Goal: Task Accomplishment & Management: Use online tool/utility

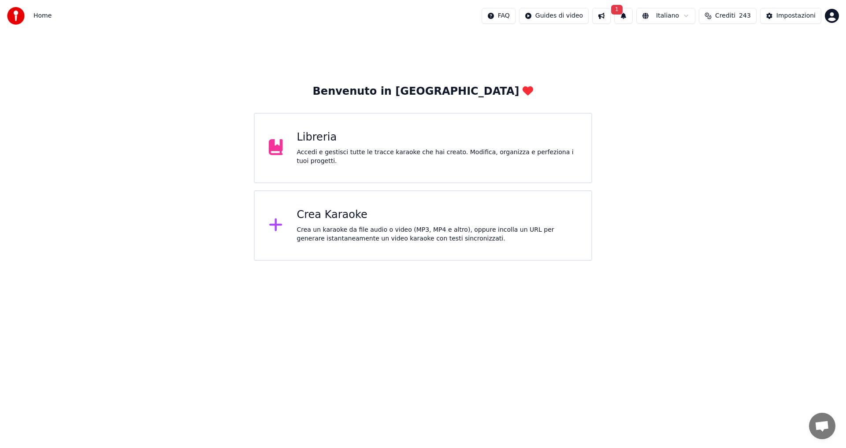
click at [360, 233] on div "Crea un karaoke da file audio o video (MP3, MP4 e altro), oppure incolla un URL…" at bounding box center [437, 235] width 281 height 18
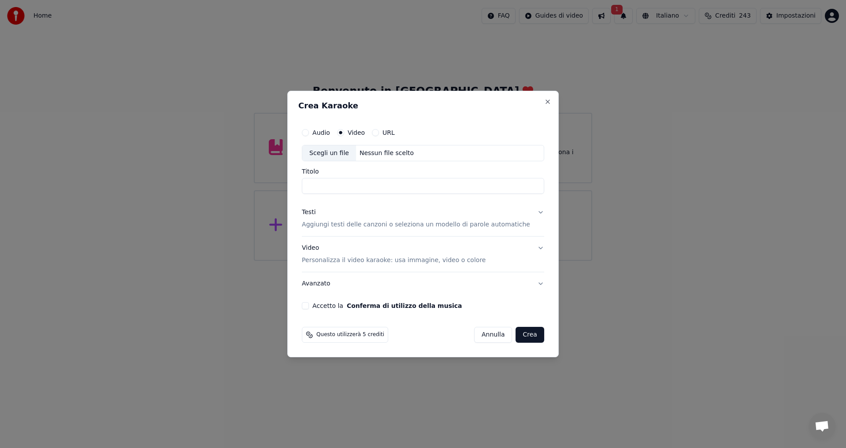
click at [346, 153] on div "Scegli un file" at bounding box center [329, 153] width 54 height 16
type input "**********"
click at [325, 227] on p "Aggiungi testi delle canzoni o seleziona un modello di parole automatiche" at bounding box center [416, 225] width 228 height 9
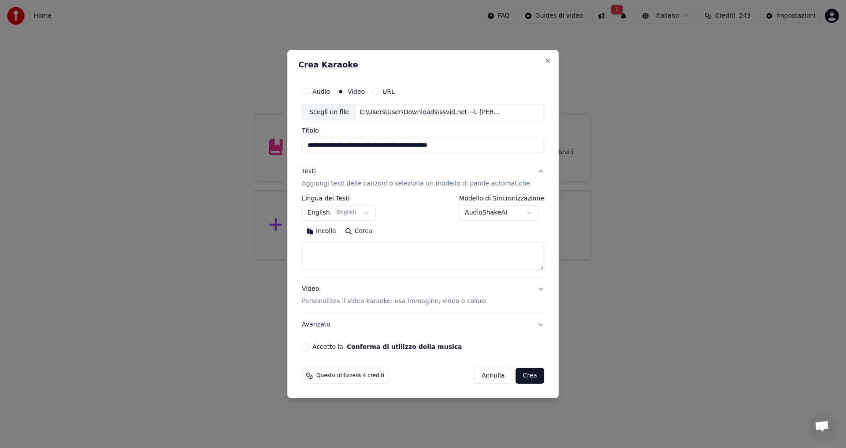
click at [333, 230] on button "Incolla" at bounding box center [321, 232] width 39 height 14
type textarea "**********"
drag, startPoint x: 319, startPoint y: 345, endPoint x: 343, endPoint y: 348, distance: 24.9
click at [309, 345] on button "Accetto la Conferma di utilizzo della musica" at bounding box center [305, 346] width 7 height 7
click at [521, 376] on button "Crea" at bounding box center [530, 376] width 28 height 16
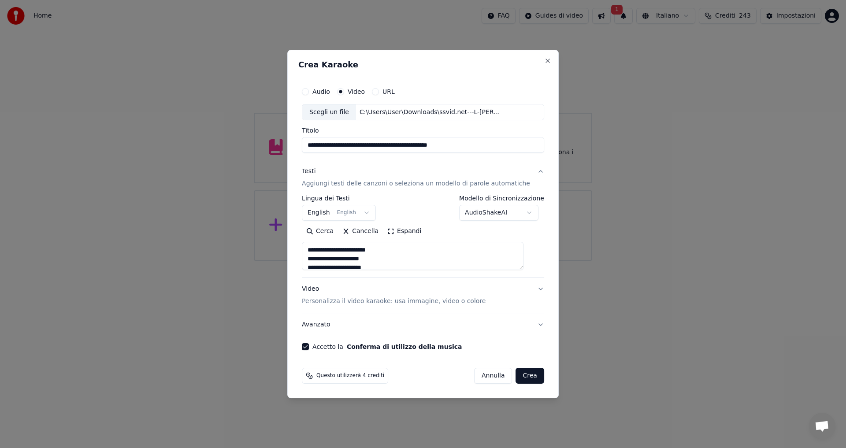
select select "**"
type textarea "**********"
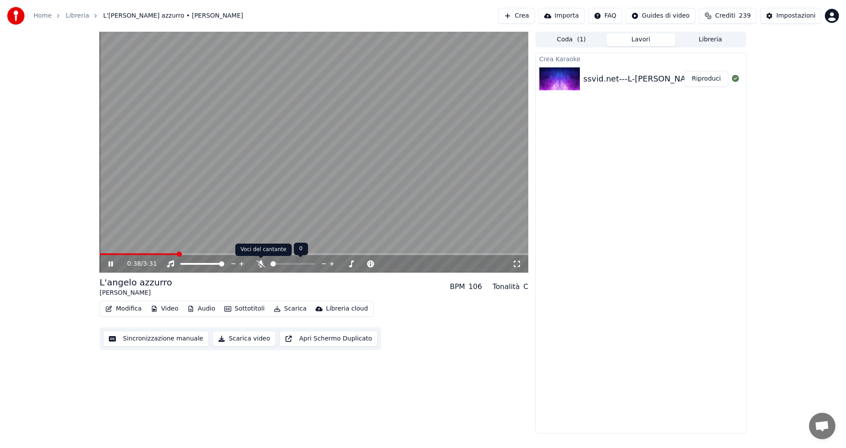
click at [262, 264] on icon at bounding box center [260, 263] width 9 height 7
click at [108, 264] on icon at bounding box center [117, 263] width 21 height 7
click at [51, 75] on div "0:43 / 3:31 L'[PERSON_NAME] azzurro [PERSON_NAME] BPM 106 Tonalità C Modifica V…" at bounding box center [423, 233] width 846 height 402
click at [286, 306] on button "Scarica" at bounding box center [290, 309] width 40 height 12
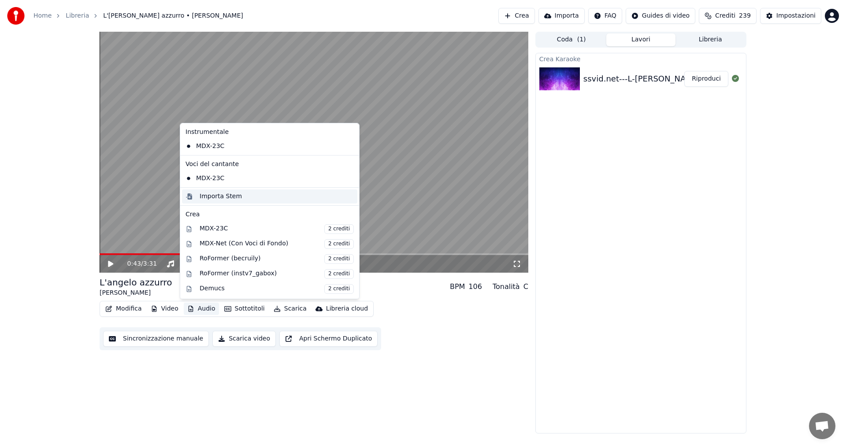
click at [307, 199] on div "Importa Stem" at bounding box center [277, 196] width 154 height 9
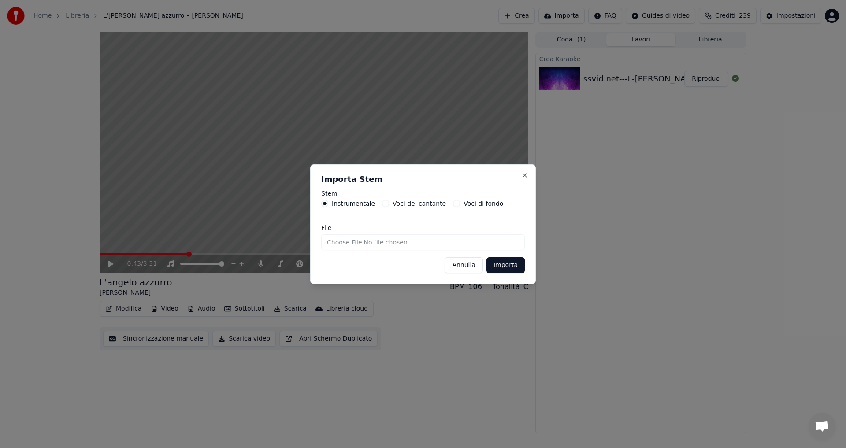
click at [386, 204] on div "Voci del cantante" at bounding box center [414, 203] width 64 height 7
click at [382, 201] on button "Voci del cantante" at bounding box center [385, 203] width 7 height 7
click at [453, 205] on button "Voci di fondo" at bounding box center [456, 203] width 7 height 7
click at [372, 245] on input "File" at bounding box center [423, 242] width 204 height 16
click at [393, 204] on label "Voci del cantante" at bounding box center [419, 203] width 53 height 6
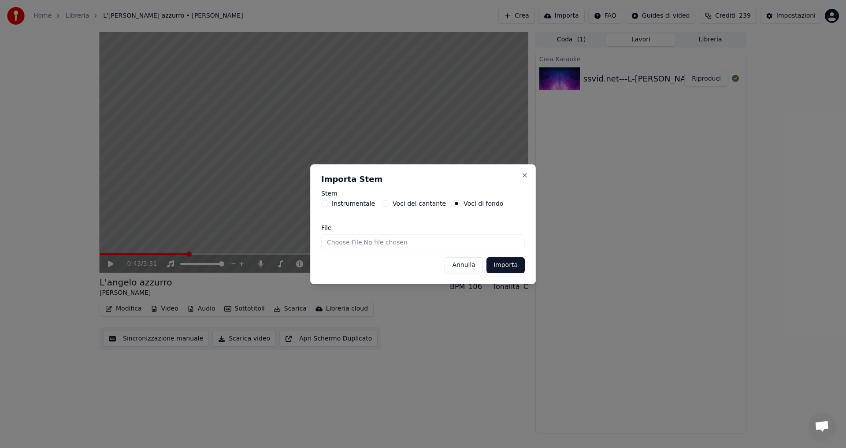
click at [389, 204] on button "Voci del cantante" at bounding box center [385, 203] width 7 height 7
click at [390, 243] on input "File" at bounding box center [423, 242] width 204 height 16
click at [331, 204] on div "Instrumentale" at bounding box center [348, 203] width 54 height 7
click at [327, 204] on button "Instrumentale" at bounding box center [324, 203] width 7 height 7
click at [333, 240] on input "File" at bounding box center [423, 242] width 204 height 16
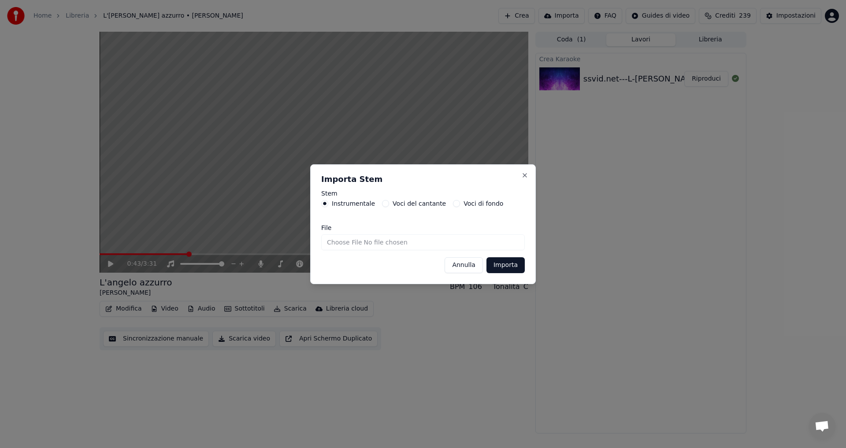
click at [463, 203] on label "Voci di fondo" at bounding box center [483, 203] width 40 height 6
click at [460, 203] on button "Voci di fondo" at bounding box center [456, 203] width 7 height 7
click at [347, 246] on input "File" at bounding box center [423, 242] width 204 height 16
type input "**********"
click at [500, 263] on button "Importa" at bounding box center [505, 265] width 38 height 16
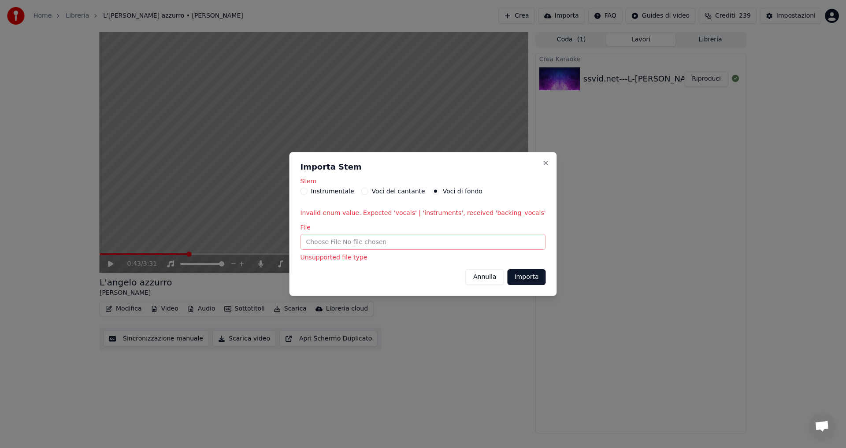
click at [471, 271] on button "Annulla" at bounding box center [485, 277] width 38 height 16
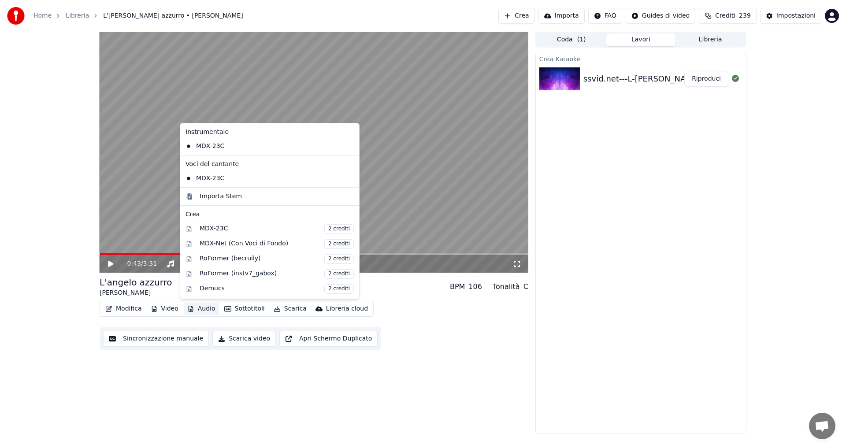
click at [200, 310] on button "Audio" at bounding box center [201, 309] width 35 height 12
click at [260, 195] on div "Importa Stem" at bounding box center [277, 196] width 154 height 9
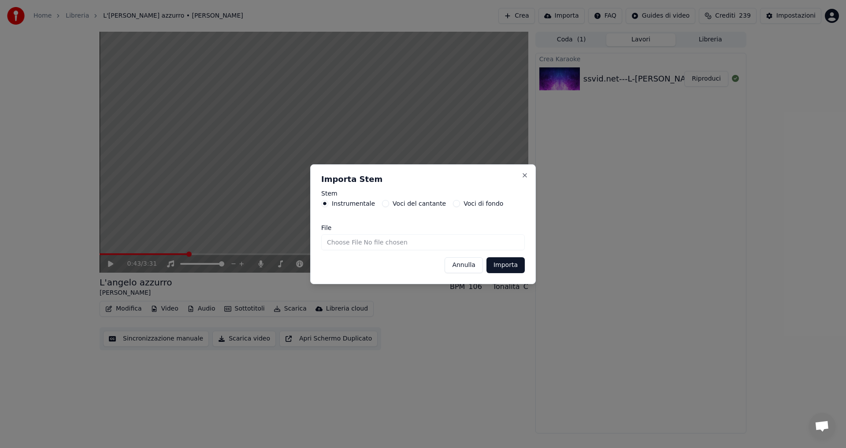
click at [453, 204] on div "Voci di fondo" at bounding box center [478, 203] width 50 height 7
click at [453, 205] on button "Voci di fondo" at bounding box center [456, 203] width 7 height 7
click at [376, 241] on input "File" at bounding box center [423, 242] width 204 height 16
type input "**********"
click at [498, 264] on button "Importa" at bounding box center [505, 265] width 38 height 16
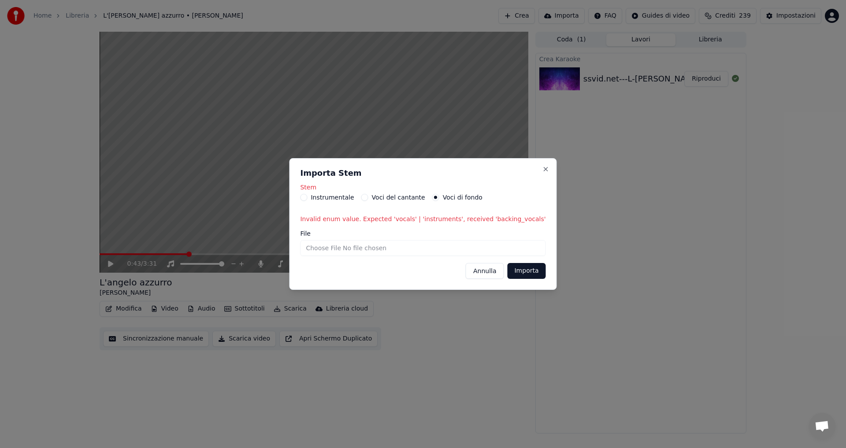
click at [368, 196] on button "Voci del cantante" at bounding box center [364, 197] width 7 height 7
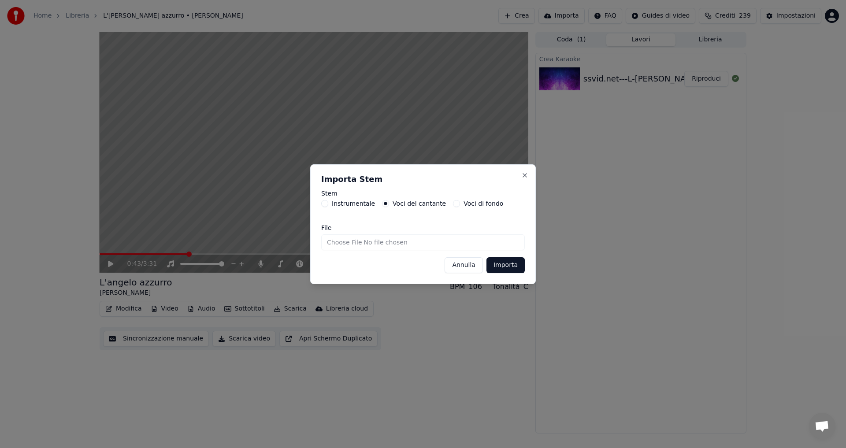
click at [508, 264] on button "Importa" at bounding box center [505, 265] width 38 height 16
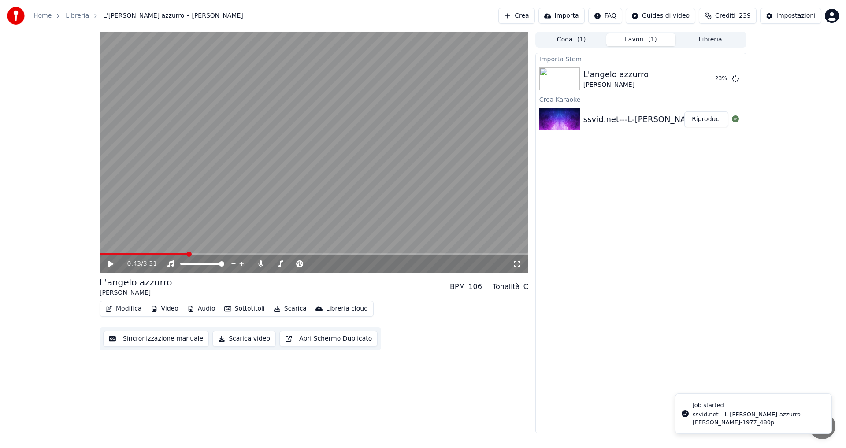
click at [208, 308] on button "Audio" at bounding box center [201, 309] width 35 height 12
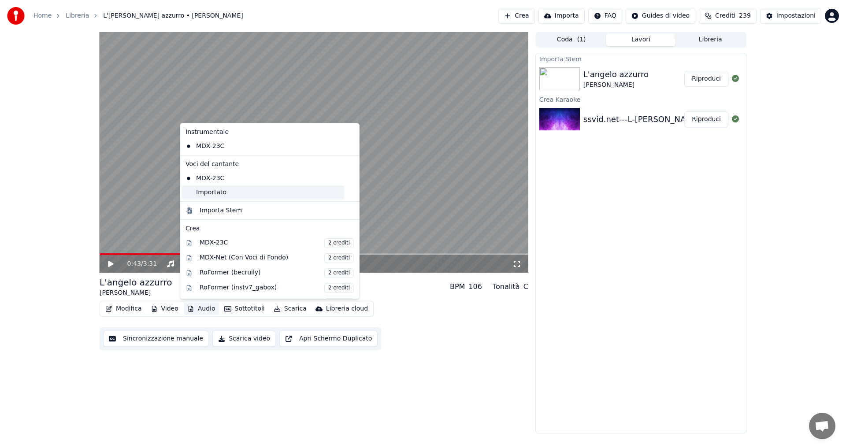
click at [216, 193] on div "Importato" at bounding box center [263, 192] width 162 height 14
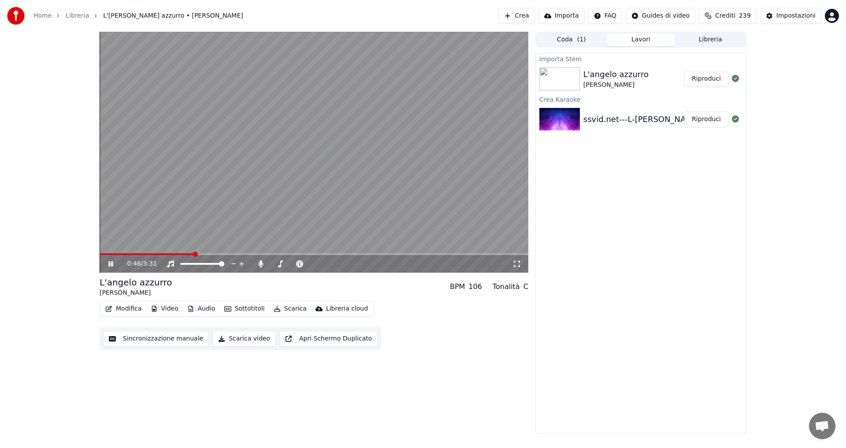
click at [200, 309] on button "Audio" at bounding box center [201, 309] width 35 height 12
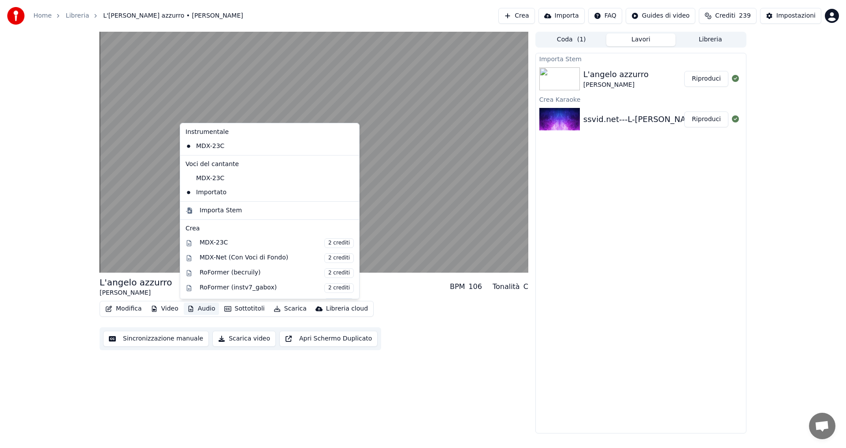
click at [348, 179] on icon at bounding box center [353, 178] width 10 height 7
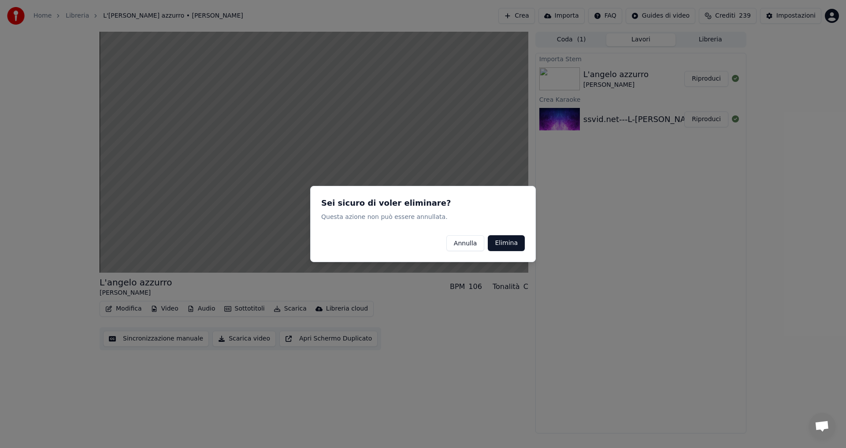
click at [505, 242] on button "Elimina" at bounding box center [506, 243] width 37 height 16
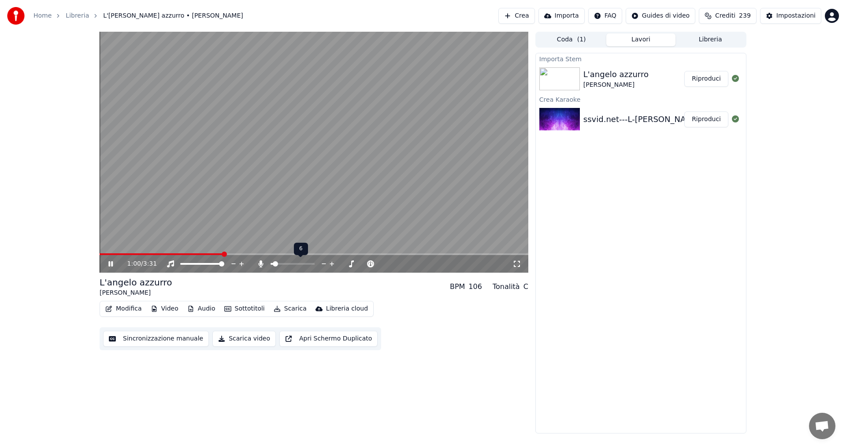
click at [273, 264] on span at bounding box center [275, 263] width 5 height 5
click at [186, 262] on span at bounding box center [188, 263] width 5 height 5
click at [274, 263] on span at bounding box center [276, 263] width 5 height 5
click at [224, 262] on span at bounding box center [221, 263] width 5 height 5
click at [200, 309] on button "Audio" at bounding box center [201, 309] width 35 height 12
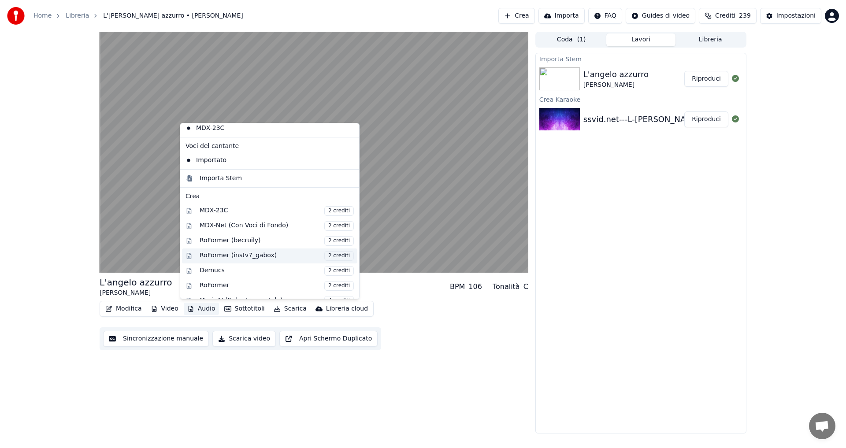
scroll to position [88, 0]
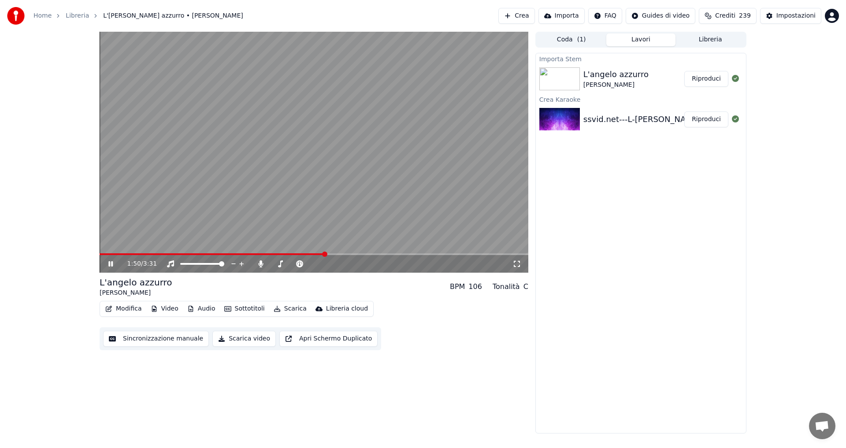
click at [413, 181] on video at bounding box center [314, 152] width 429 height 241
click at [275, 267] on span at bounding box center [276, 263] width 5 height 5
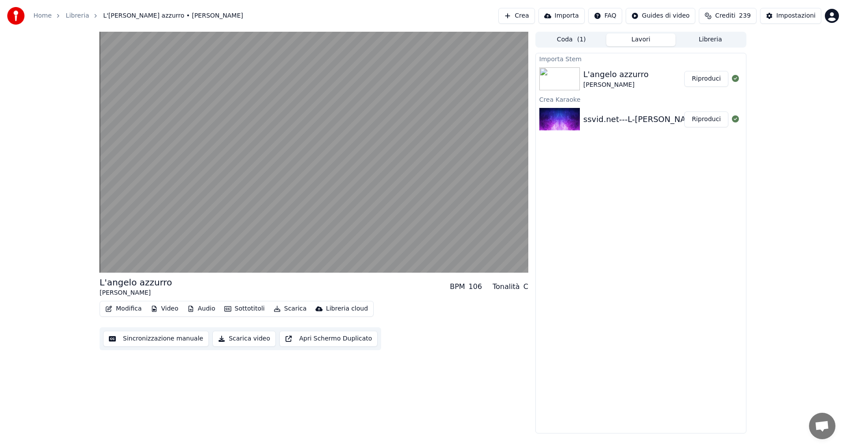
click at [132, 309] on button "Modifica" at bounding box center [124, 309] width 44 height 12
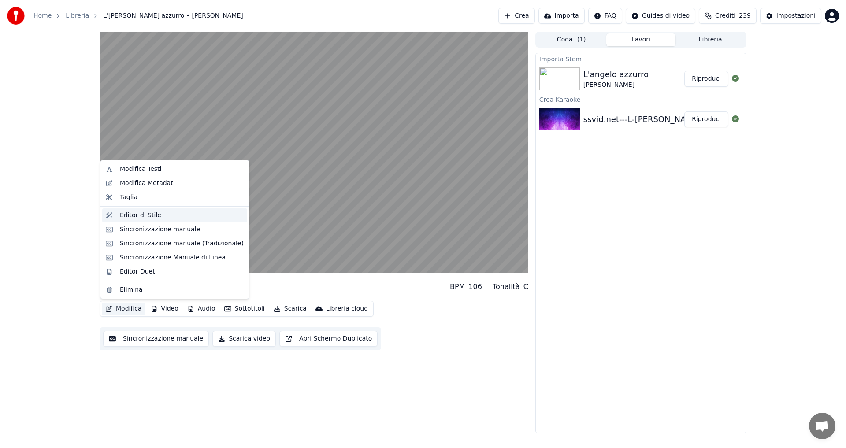
click at [135, 217] on div "Editor di Stile" at bounding box center [140, 215] width 41 height 9
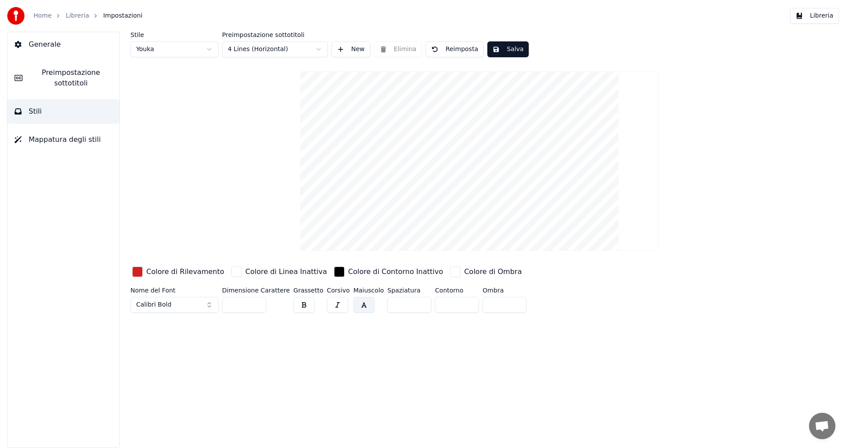
drag, startPoint x: 241, startPoint y: 304, endPoint x: 223, endPoint y: 305, distance: 17.6
click at [224, 306] on input "***" at bounding box center [244, 305] width 44 height 16
click at [233, 306] on input "***" at bounding box center [244, 305] width 44 height 16
click at [234, 306] on input "***" at bounding box center [244, 305] width 44 height 16
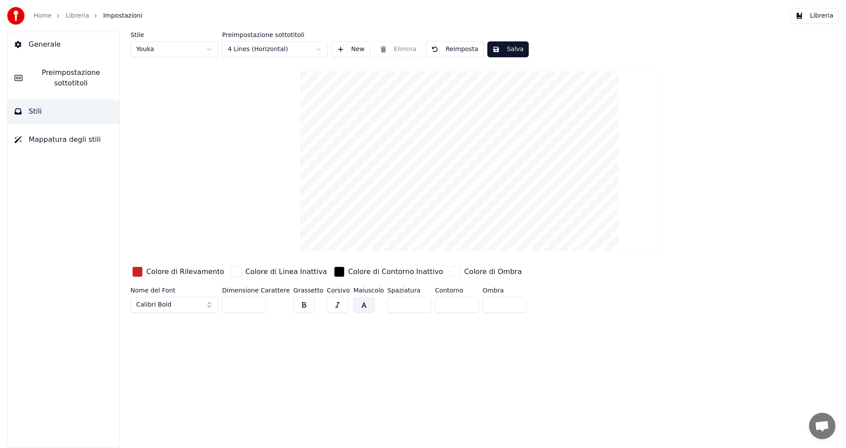
click at [232, 304] on input "***" at bounding box center [244, 305] width 44 height 16
type input "***"
click at [234, 326] on div "Stile Youka Preimpostazione sottotitoli 4 Lines (Horizontal) New Elimina Reimpo…" at bounding box center [479, 240] width 733 height 416
click at [504, 51] on button "Salva" at bounding box center [507, 49] width 41 height 16
click at [75, 18] on link "Libreria" at bounding box center [77, 15] width 23 height 9
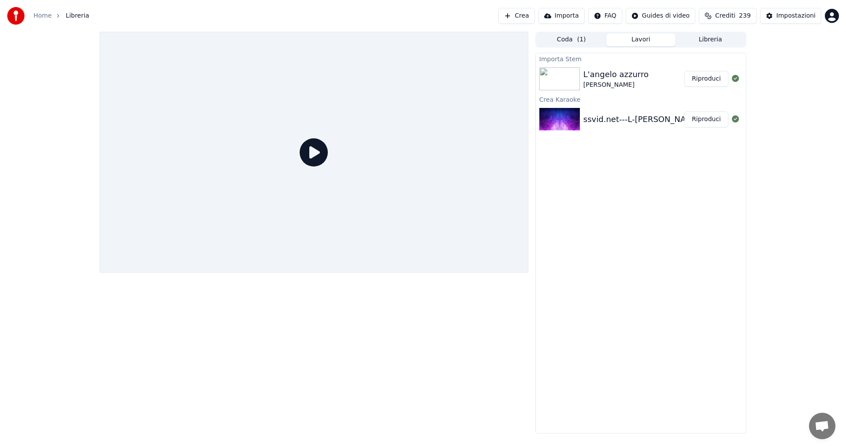
click at [306, 153] on icon at bounding box center [314, 152] width 28 height 28
click at [611, 78] on div "L'angelo azzurro" at bounding box center [615, 74] width 65 height 12
click at [689, 75] on button "Riproduci" at bounding box center [706, 79] width 44 height 16
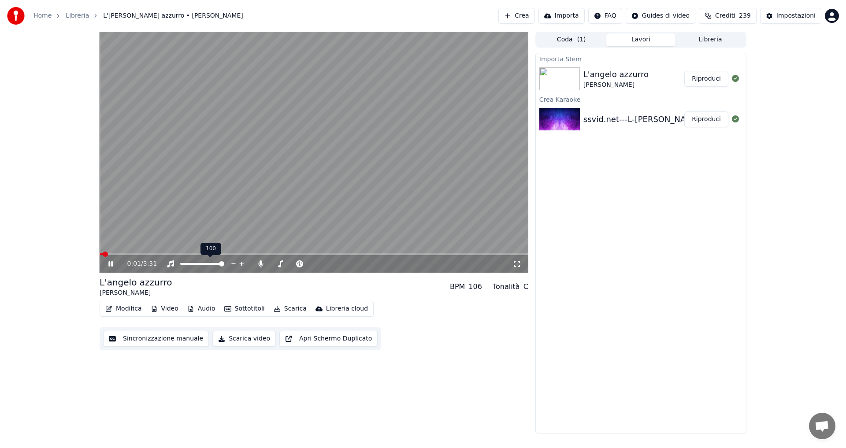
click at [214, 252] on div "100 100" at bounding box center [210, 249] width 21 height 12
click at [142, 253] on span at bounding box center [144, 254] width 5 height 5
click at [182, 253] on span at bounding box center [182, 254] width 5 height 5
click at [194, 254] on span at bounding box center [314, 254] width 429 height 2
click at [245, 255] on span at bounding box center [314, 254] width 429 height 2
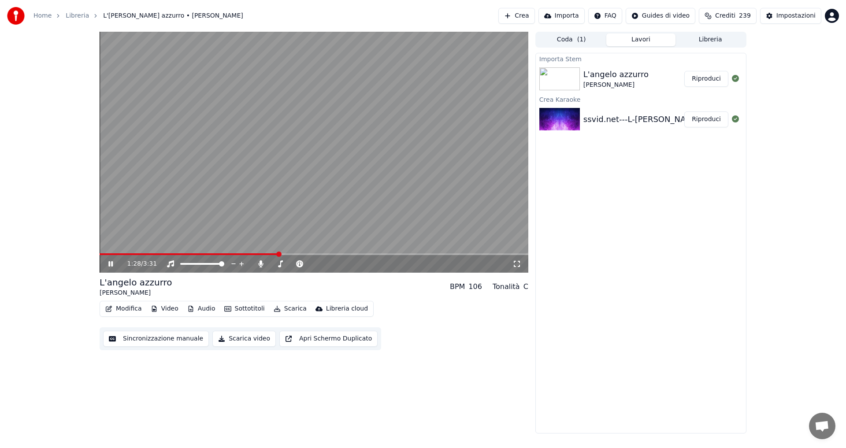
click at [278, 255] on span at bounding box center [314, 254] width 429 height 2
click at [316, 257] on div "1:28 / 3:31" at bounding box center [314, 264] width 429 height 18
click at [317, 253] on span at bounding box center [314, 254] width 429 height 2
click at [341, 253] on span at bounding box center [314, 254] width 429 height 2
click at [241, 208] on video at bounding box center [314, 152] width 429 height 241
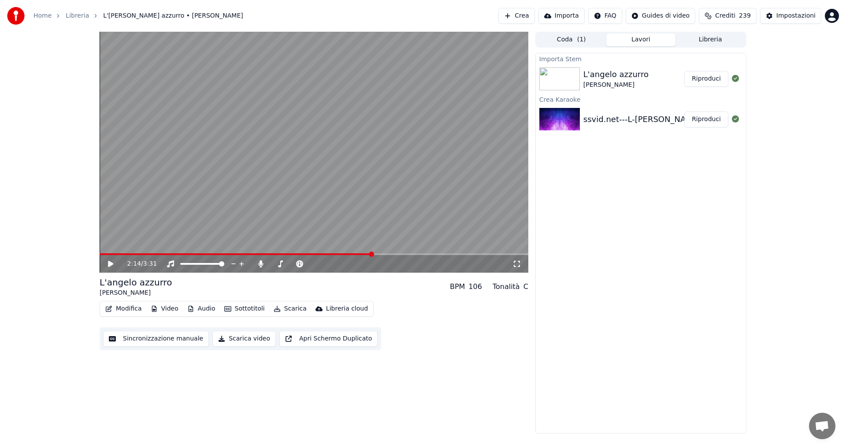
click at [206, 310] on button "Audio" at bounding box center [201, 309] width 35 height 12
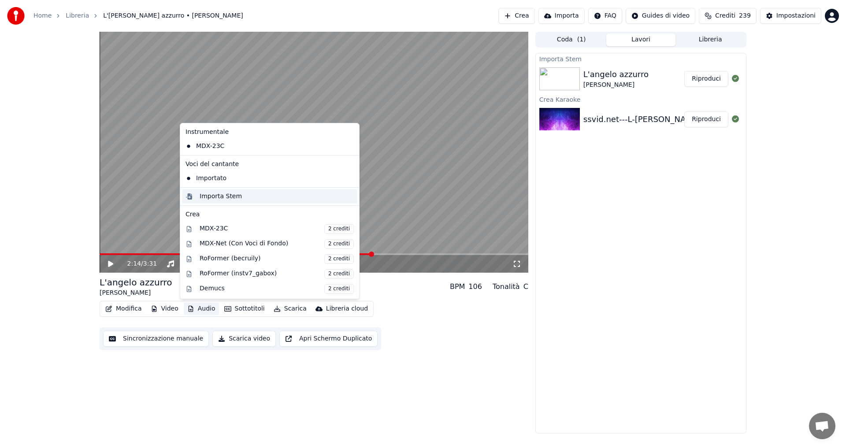
click at [219, 198] on div "Importa Stem" at bounding box center [221, 196] width 42 height 9
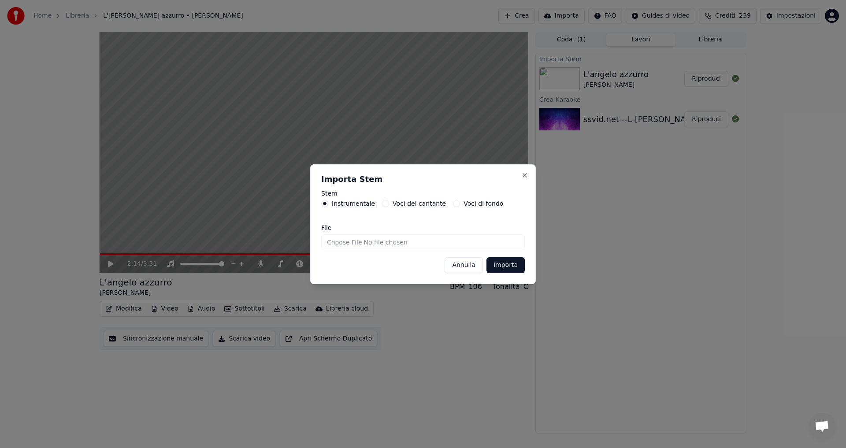
click at [378, 242] on input "File" at bounding box center [423, 242] width 204 height 16
type input "**********"
click at [493, 267] on button "Importa" at bounding box center [505, 265] width 38 height 16
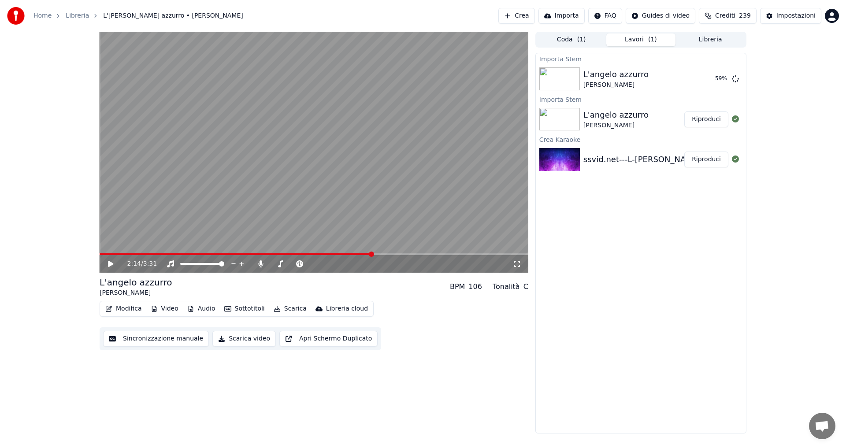
click at [206, 309] on button "Audio" at bounding box center [201, 309] width 35 height 12
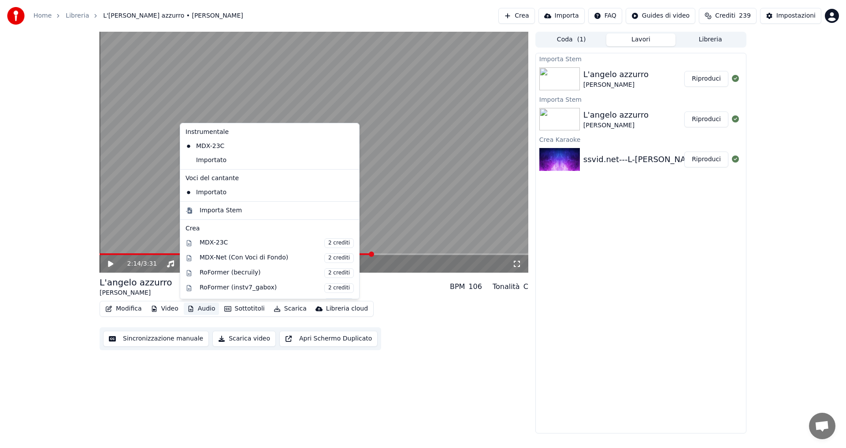
click at [348, 145] on icon at bounding box center [351, 146] width 6 height 7
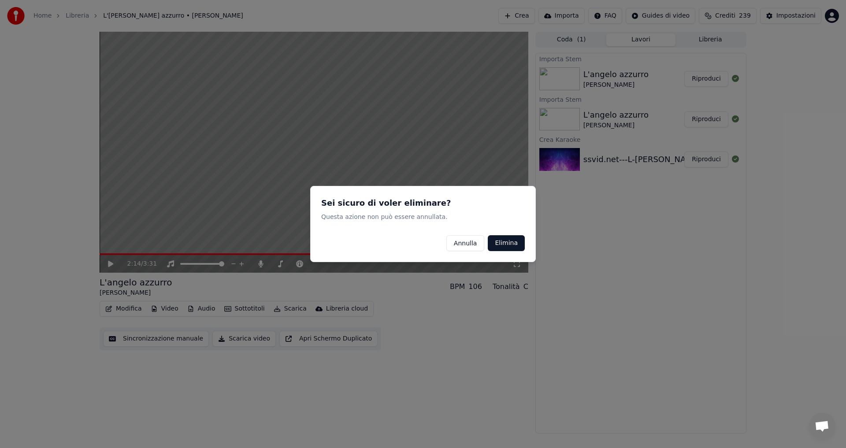
click at [498, 241] on button "Elimina" at bounding box center [506, 243] width 37 height 16
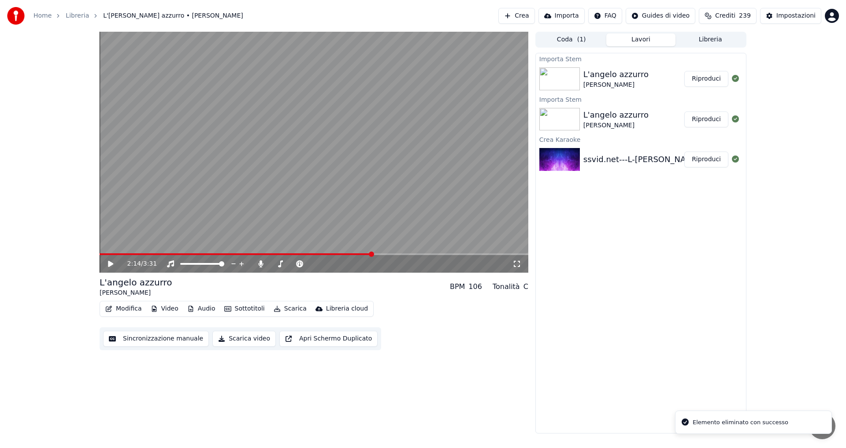
click at [108, 265] on icon at bounding box center [117, 263] width 21 height 7
click at [105, 252] on video at bounding box center [314, 152] width 429 height 241
click at [103, 254] on span at bounding box center [237, 254] width 274 height 2
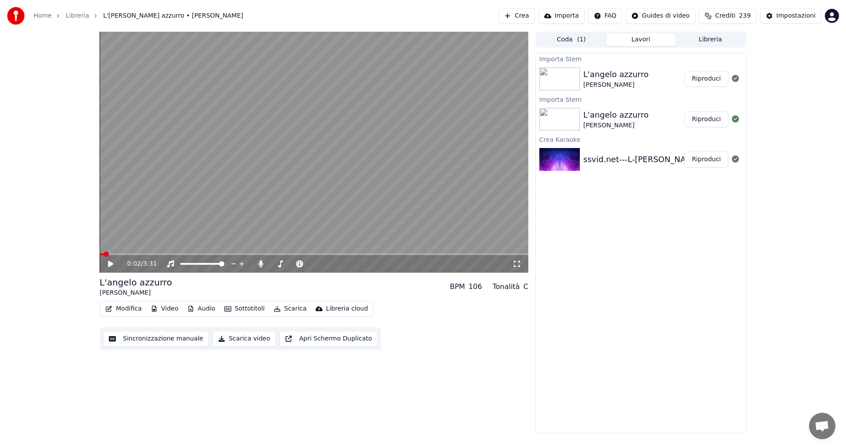
click at [109, 259] on div "0:02 / 3:31" at bounding box center [314, 264] width 429 height 18
click at [109, 265] on icon at bounding box center [110, 264] width 5 height 6
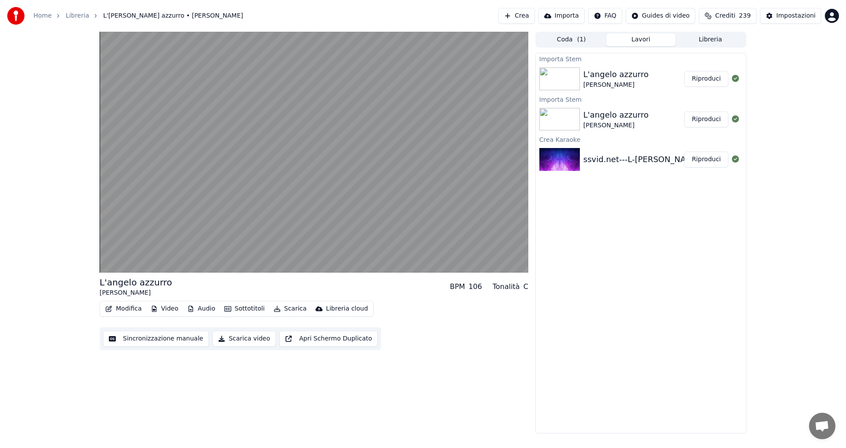
click at [204, 310] on button "Audio" at bounding box center [201, 309] width 35 height 12
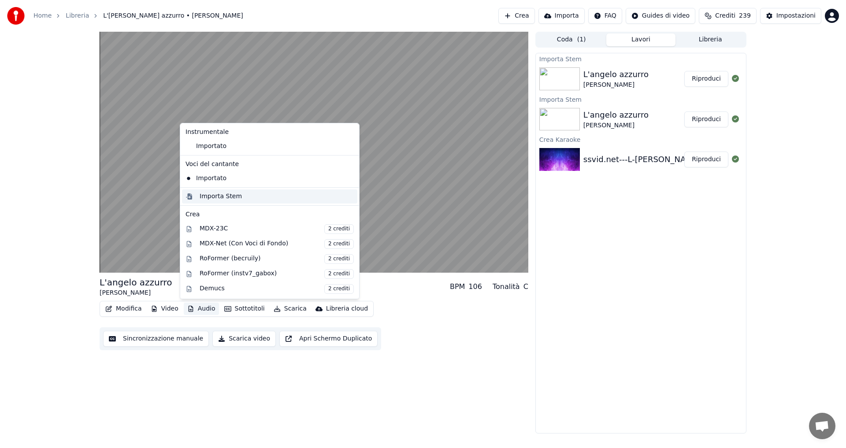
click at [206, 195] on div "Importa Stem" at bounding box center [221, 196] width 42 height 9
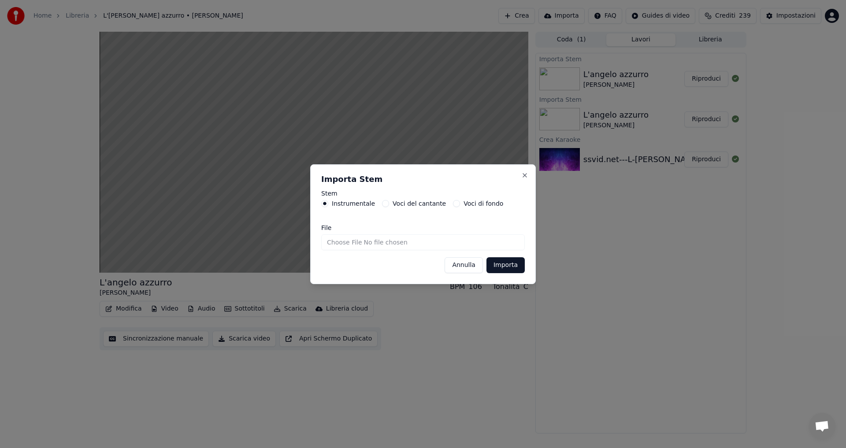
click at [382, 205] on button "Voci del cantante" at bounding box center [385, 203] width 7 height 7
click at [501, 266] on button "Importa" at bounding box center [505, 265] width 38 height 16
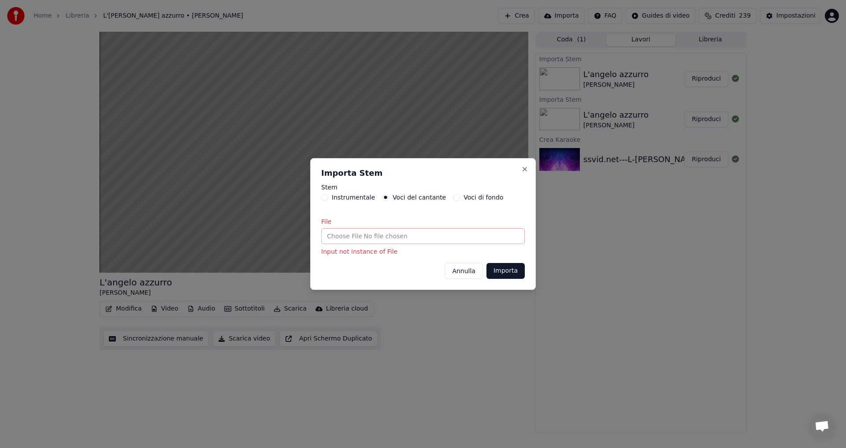
click at [391, 238] on input "File" at bounding box center [423, 236] width 204 height 16
click at [464, 273] on button "Annulla" at bounding box center [464, 271] width 38 height 16
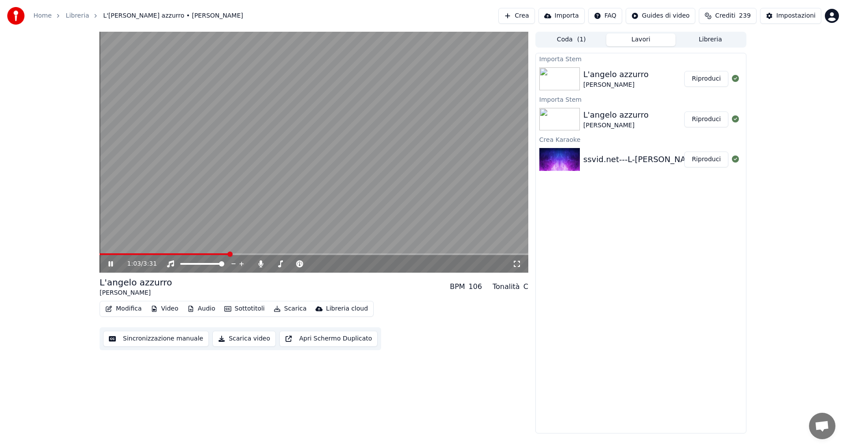
click at [348, 184] on video at bounding box center [314, 152] width 429 height 241
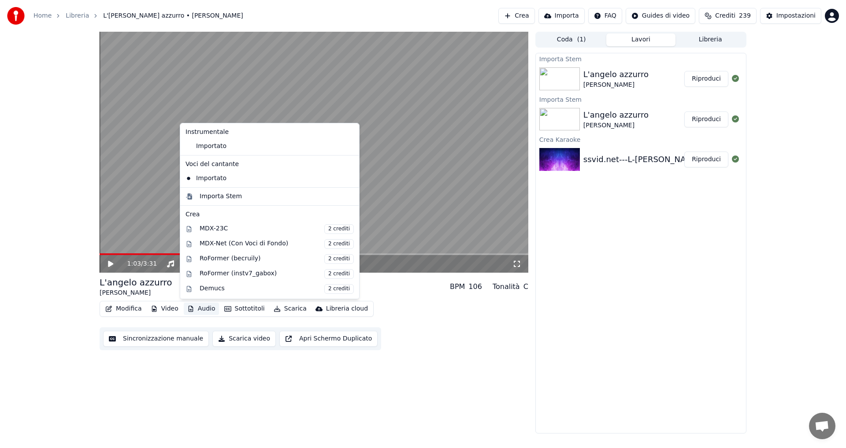
click at [196, 305] on button "Audio" at bounding box center [201, 309] width 35 height 12
click at [214, 195] on div "Importa Stem" at bounding box center [221, 196] width 42 height 9
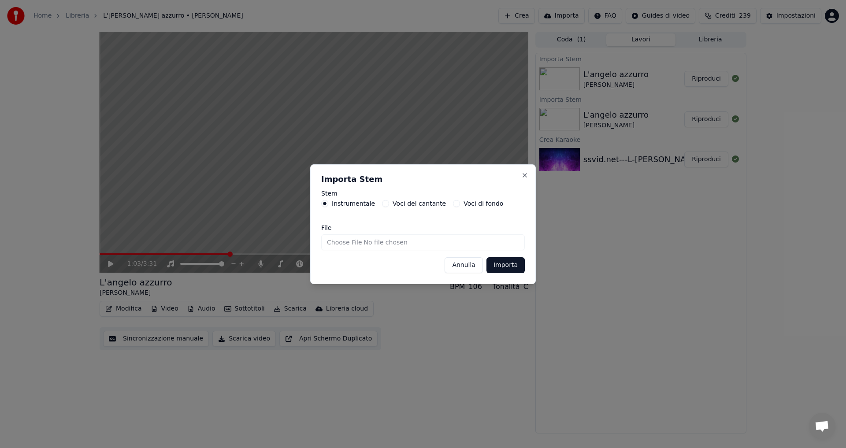
click at [394, 206] on label "Voci del cantante" at bounding box center [419, 203] width 53 height 6
click at [389, 206] on button "Voci del cantante" at bounding box center [385, 203] width 7 height 7
click at [362, 245] on input "File" at bounding box center [423, 242] width 204 height 16
type input "**********"
click at [507, 264] on button "Importa" at bounding box center [505, 265] width 38 height 16
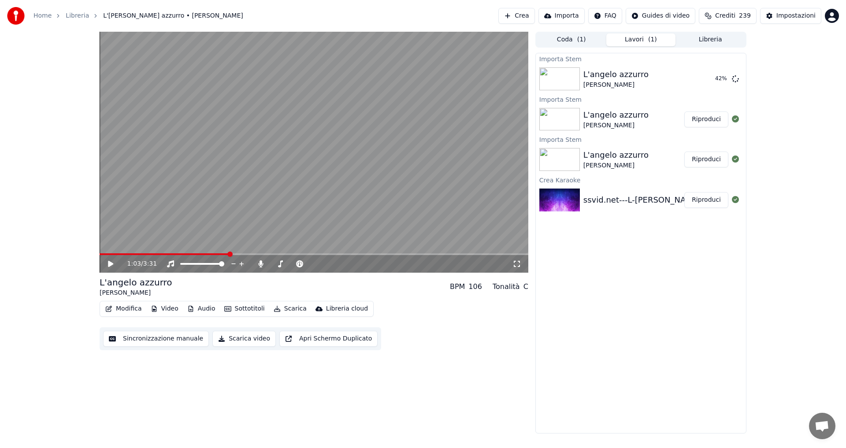
click at [204, 309] on button "Audio" at bounding box center [201, 309] width 35 height 12
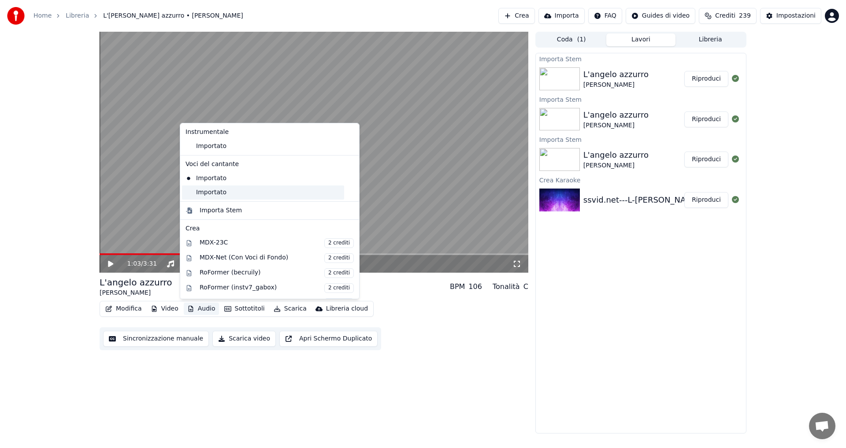
click at [196, 193] on div "Importato" at bounding box center [263, 192] width 162 height 14
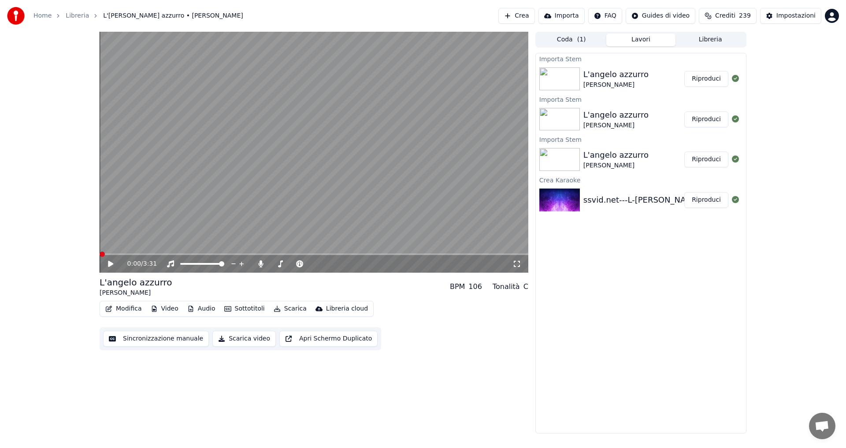
click at [112, 263] on icon at bounding box center [110, 264] width 5 height 6
click at [207, 312] on button "Audio" at bounding box center [201, 309] width 35 height 12
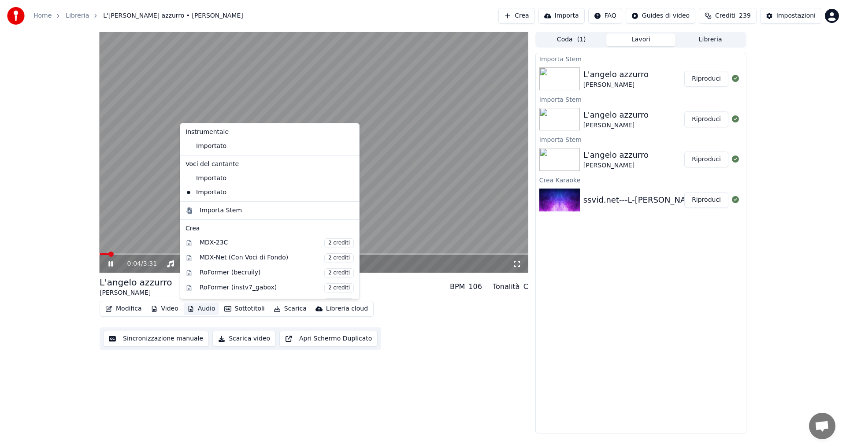
click at [378, 293] on div "L'[PERSON_NAME] azzurro [PERSON_NAME] BPM 106 Tonalità C" at bounding box center [314, 286] width 429 height 21
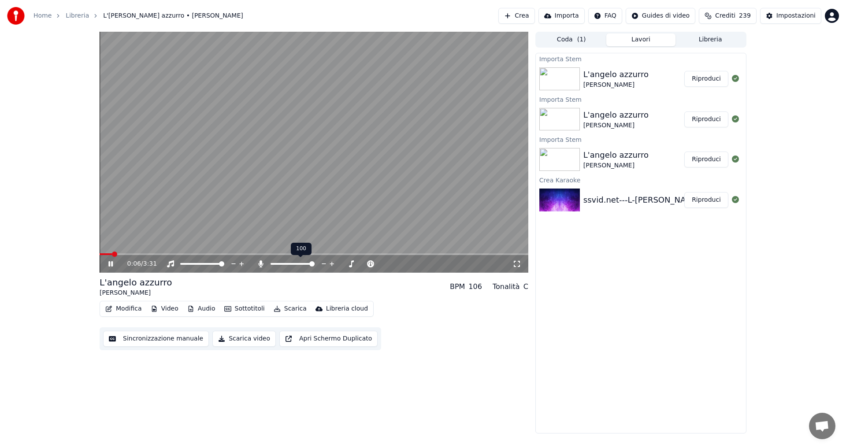
click at [315, 267] on span at bounding box center [311, 263] width 5 height 5
click at [146, 256] on div "0:08 / 3:31" at bounding box center [314, 264] width 429 height 18
click at [134, 254] on span at bounding box center [314, 254] width 429 height 2
click at [147, 253] on span at bounding box center [314, 254] width 429 height 2
click at [156, 254] on span at bounding box center [314, 254] width 429 height 2
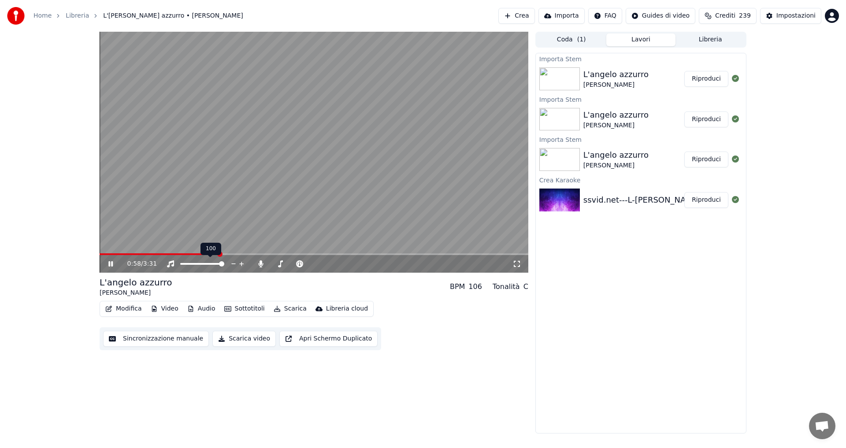
click at [237, 229] on video at bounding box center [314, 152] width 429 height 241
click at [207, 307] on button "Audio" at bounding box center [201, 309] width 35 height 12
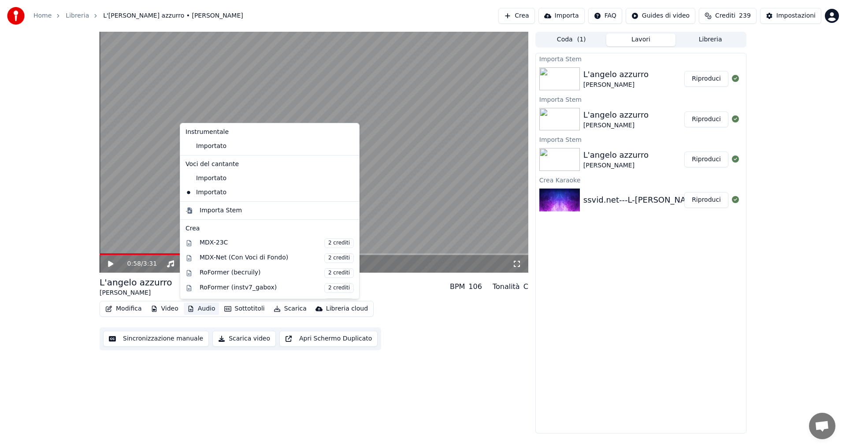
click at [348, 193] on icon at bounding box center [353, 192] width 10 height 7
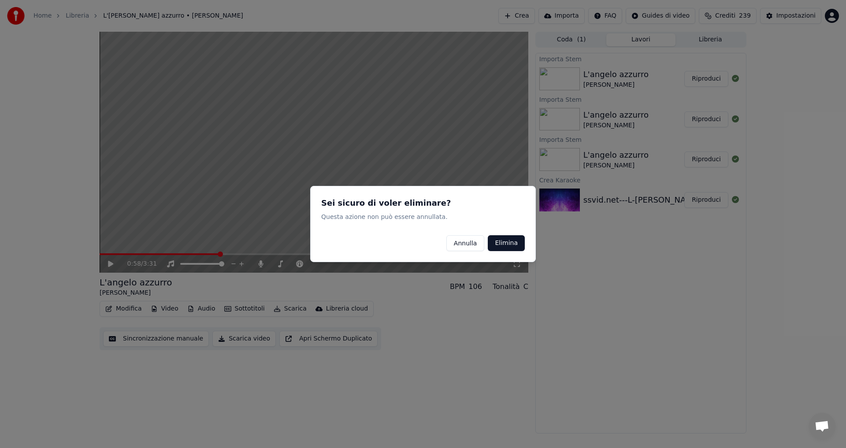
click at [497, 242] on button "Elimina" at bounding box center [506, 243] width 37 height 16
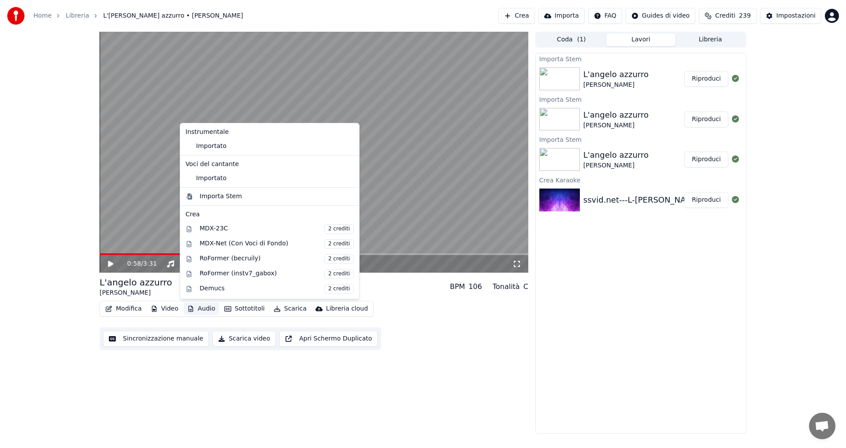
click at [205, 312] on button "Audio" at bounding box center [201, 309] width 35 height 12
click at [241, 199] on div "Importa Stem" at bounding box center [277, 196] width 154 height 9
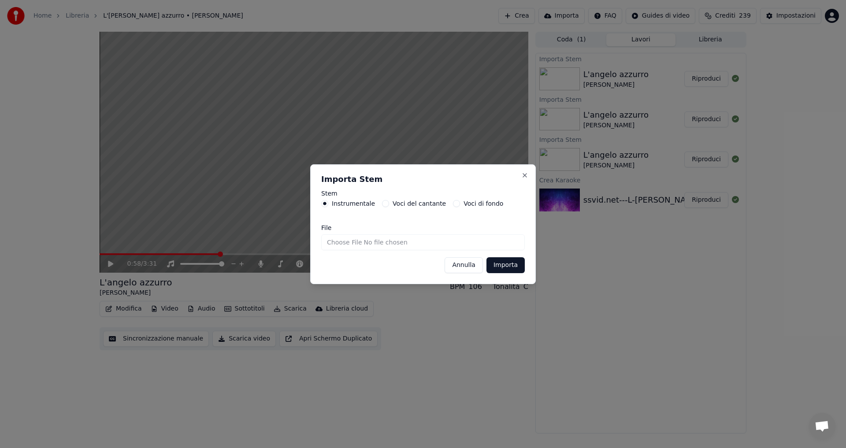
click at [393, 201] on label "Voci del cantante" at bounding box center [419, 203] width 53 height 6
click at [389, 201] on button "Voci del cantante" at bounding box center [385, 203] width 7 height 7
click at [420, 249] on input "File" at bounding box center [423, 242] width 204 height 16
type input "**********"
click at [506, 261] on button "Importa" at bounding box center [505, 265] width 38 height 16
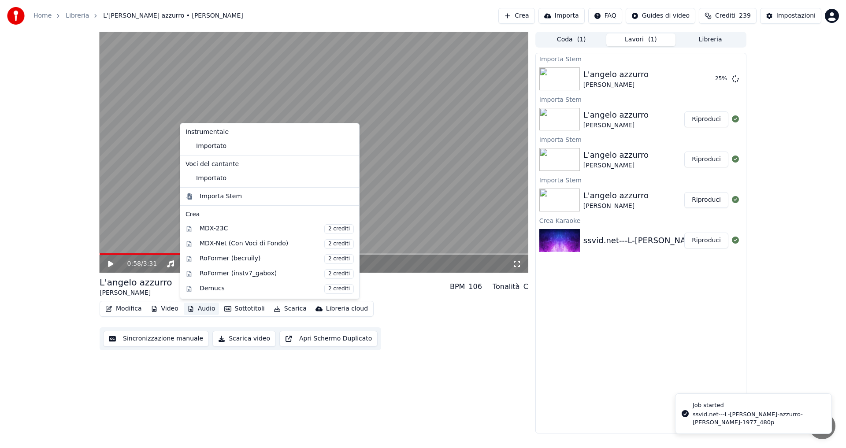
click at [202, 309] on button "Audio" at bounding box center [201, 309] width 35 height 12
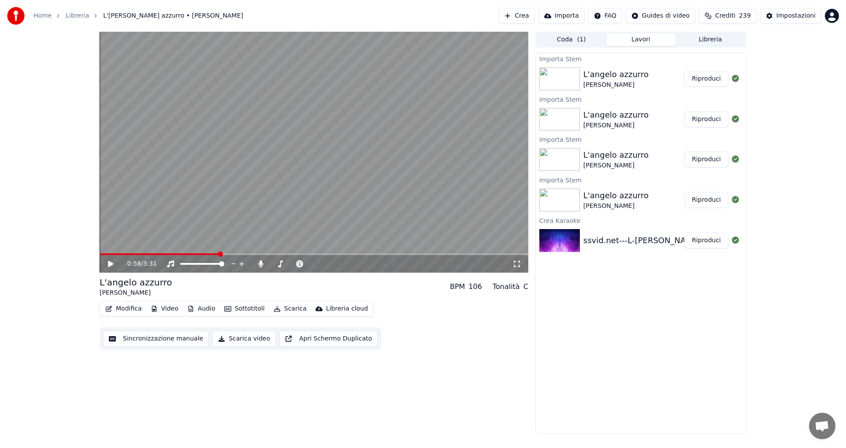
click at [107, 266] on icon at bounding box center [117, 263] width 21 height 7
click at [204, 313] on button "Audio" at bounding box center [201, 309] width 35 height 12
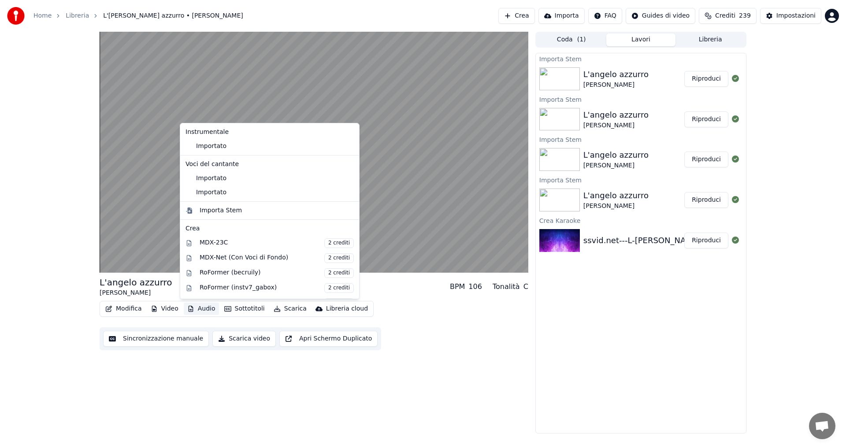
click at [348, 177] on icon at bounding box center [353, 178] width 10 height 7
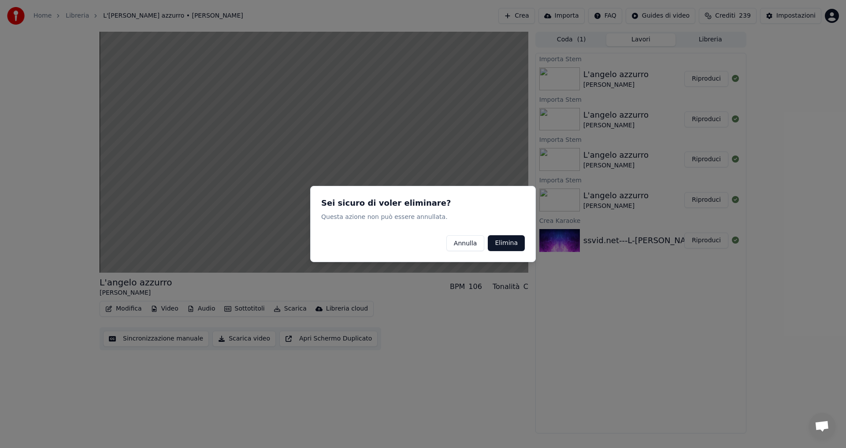
click at [507, 242] on button "Elimina" at bounding box center [506, 243] width 37 height 16
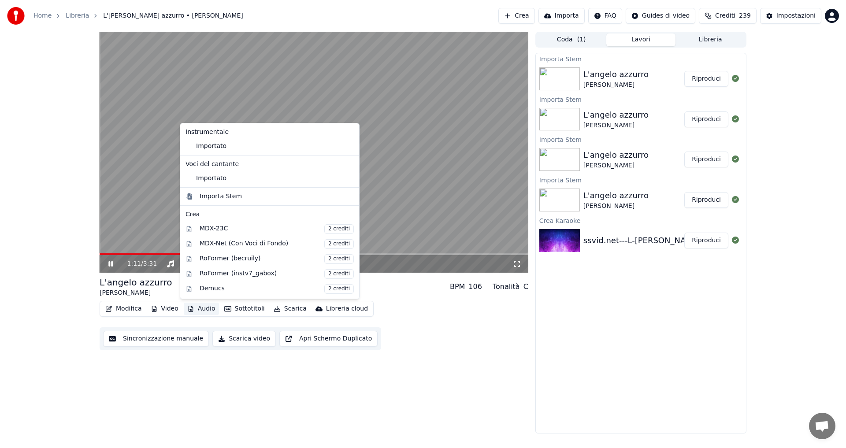
click at [202, 308] on button "Audio" at bounding box center [201, 309] width 35 height 12
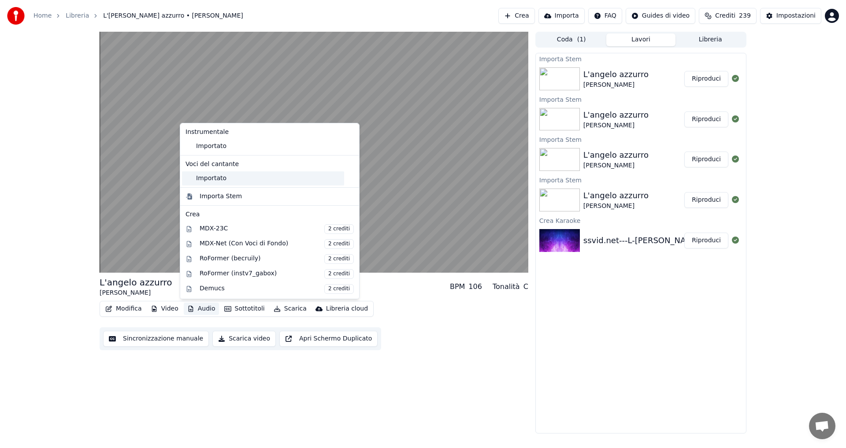
click at [223, 178] on div "Importato" at bounding box center [263, 178] width 162 height 14
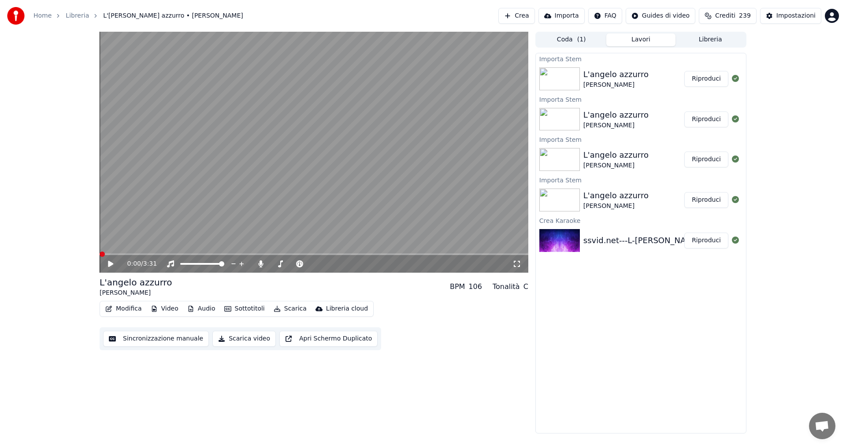
click at [105, 263] on div "0:00 / 3:31" at bounding box center [314, 263] width 422 height 9
click at [109, 263] on icon at bounding box center [110, 264] width 5 height 6
click at [141, 254] on span at bounding box center [314, 254] width 429 height 2
click at [260, 184] on video at bounding box center [314, 152] width 429 height 241
click at [206, 306] on button "Audio" at bounding box center [201, 309] width 35 height 12
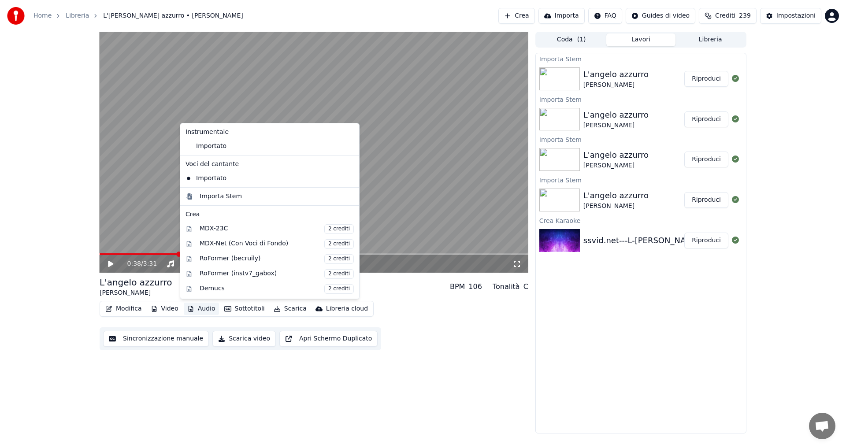
click at [348, 177] on icon at bounding box center [353, 178] width 10 height 7
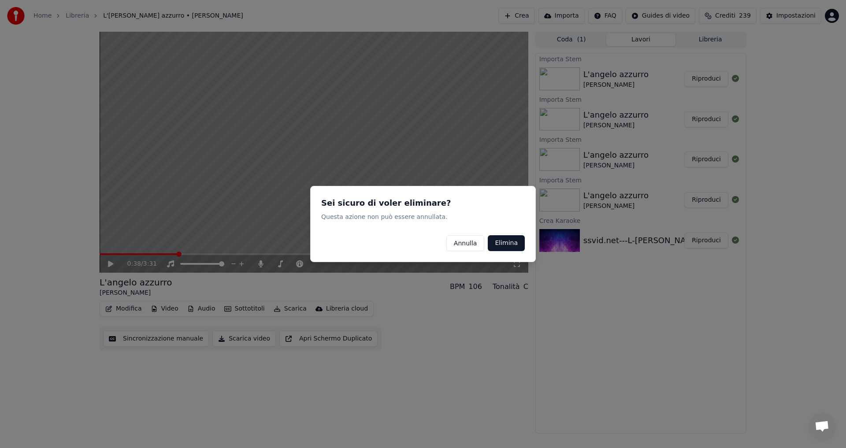
click at [500, 244] on button "Elimina" at bounding box center [506, 243] width 37 height 16
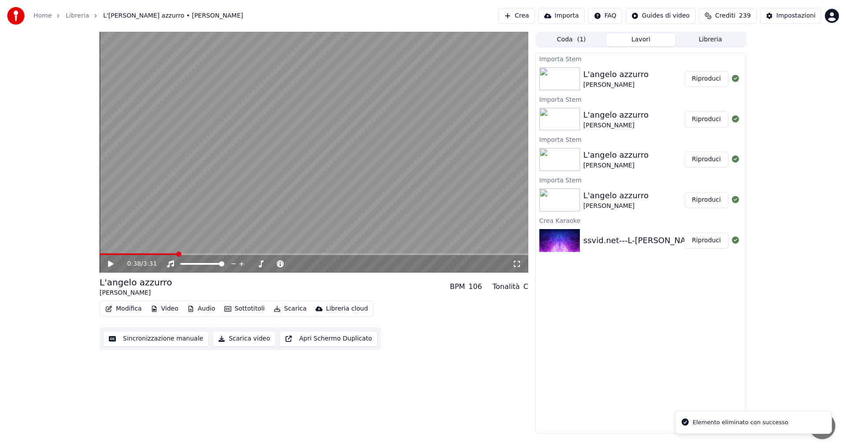
click at [209, 310] on button "Audio" at bounding box center [201, 309] width 35 height 12
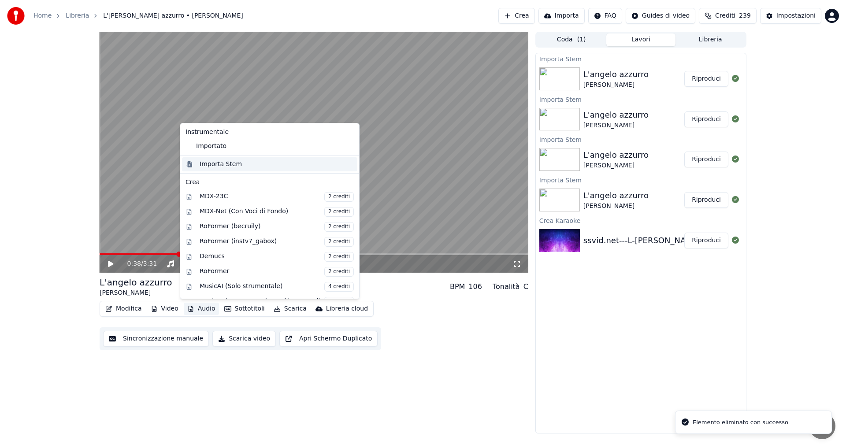
click at [225, 166] on div "Importa Stem" at bounding box center [221, 164] width 42 height 9
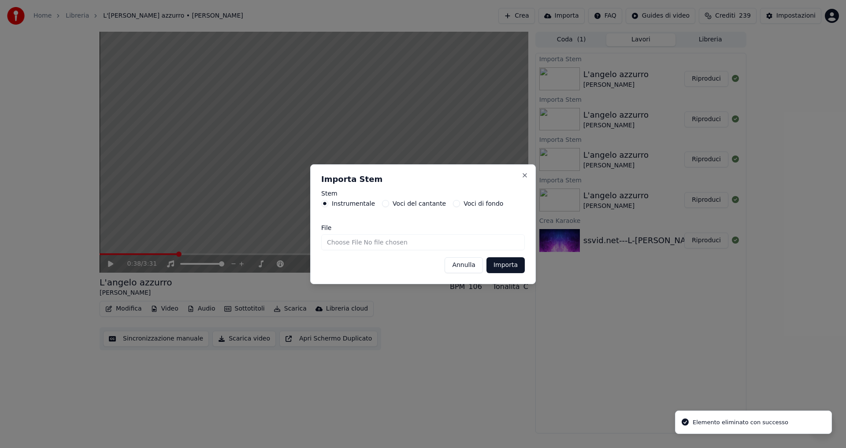
click at [394, 204] on label "Voci del cantante" at bounding box center [419, 203] width 53 height 6
click at [389, 204] on button "Voci del cantante" at bounding box center [385, 203] width 7 height 7
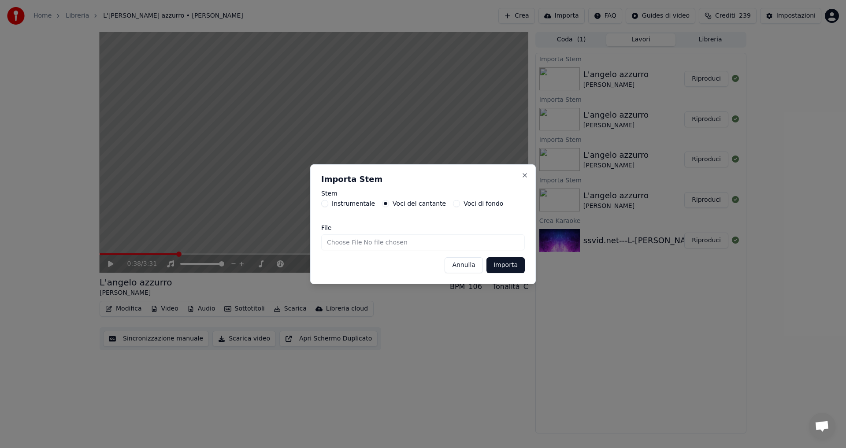
click at [367, 244] on input "File" at bounding box center [423, 242] width 204 height 16
type input "**********"
click at [496, 266] on button "Importa" at bounding box center [505, 265] width 38 height 16
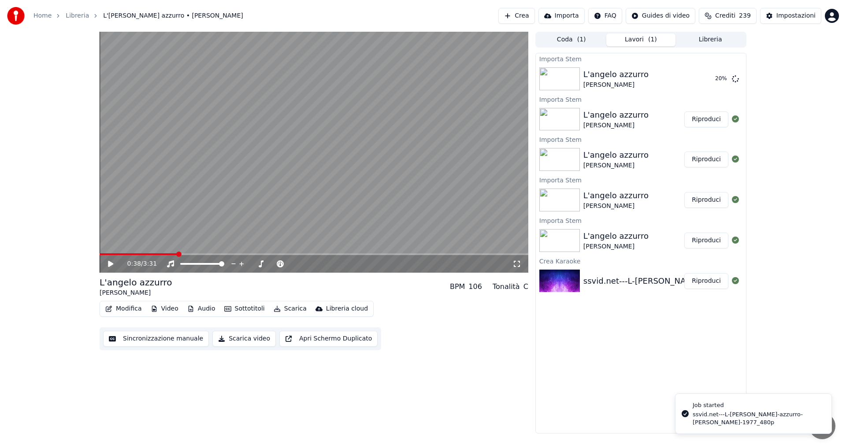
click at [113, 267] on icon at bounding box center [117, 263] width 21 height 7
drag, startPoint x: 182, startPoint y: 253, endPoint x: 97, endPoint y: 253, distance: 85.0
click at [108, 253] on video at bounding box center [314, 152] width 429 height 241
click at [104, 254] on span at bounding box center [141, 254] width 83 height 2
click at [100, 256] on span at bounding box center [102, 254] width 5 height 5
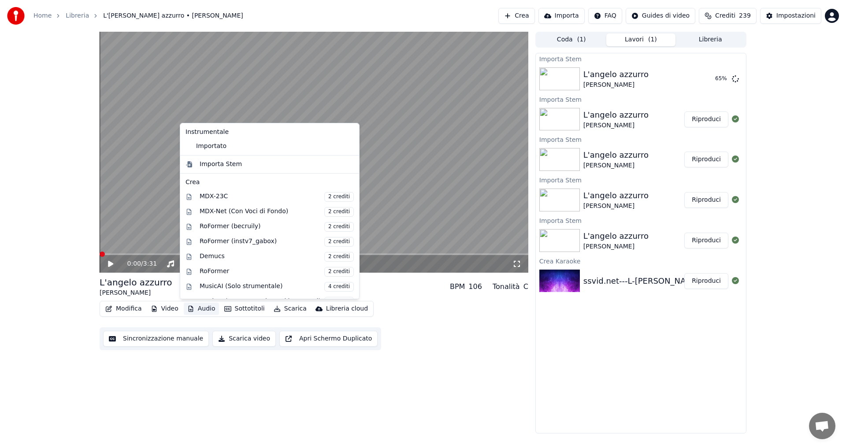
click at [195, 309] on button "Audio" at bounding box center [201, 309] width 35 height 12
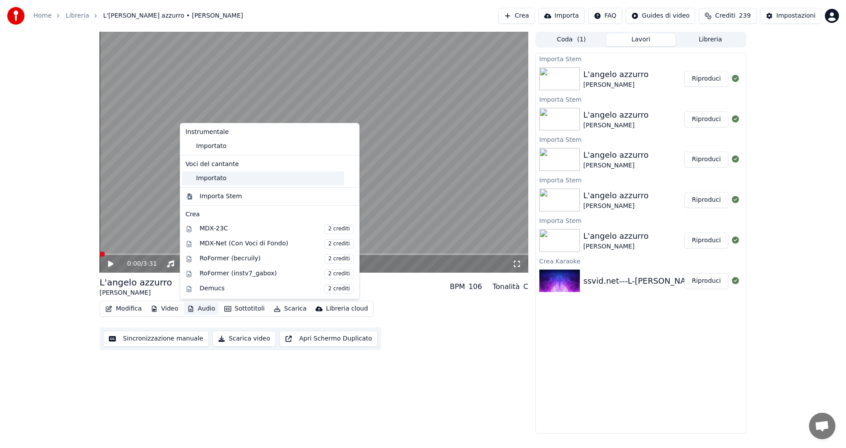
click at [202, 181] on div "Importato" at bounding box center [263, 178] width 162 height 14
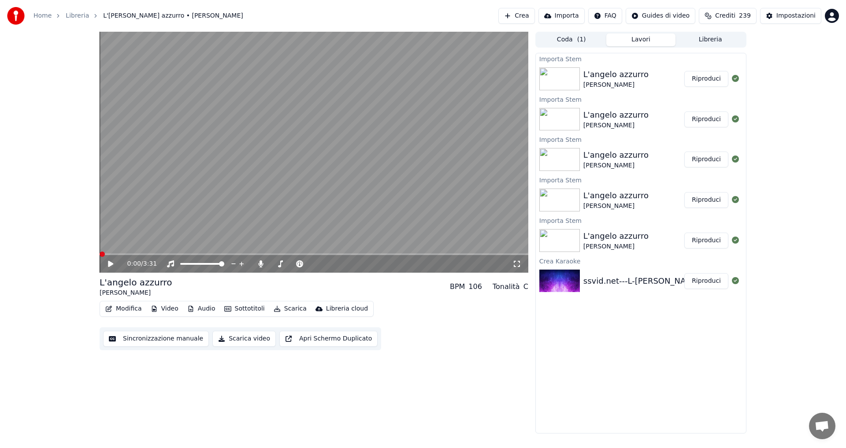
click at [112, 265] on icon at bounding box center [117, 263] width 21 height 7
click at [427, 351] on div "0:01 / 3:31 L'[PERSON_NAME] azzurro [PERSON_NAME] BPM 106 Tonalità C Modifica V…" at bounding box center [314, 233] width 429 height 402
click at [132, 253] on video at bounding box center [314, 152] width 429 height 241
click at [127, 255] on span at bounding box center [124, 254] width 5 height 5
click at [113, 263] on icon at bounding box center [117, 263] width 21 height 7
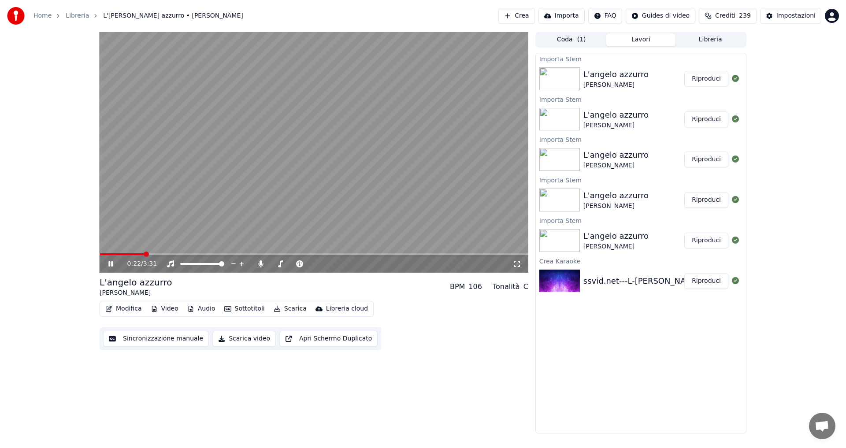
click at [144, 253] on span at bounding box center [146, 254] width 5 height 5
click at [165, 253] on span at bounding box center [314, 254] width 429 height 2
click at [114, 262] on icon at bounding box center [117, 263] width 21 height 7
click at [180, 267] on span at bounding box center [182, 263] width 5 height 5
click at [104, 262] on div "0:37 / 3:31" at bounding box center [314, 263] width 422 height 9
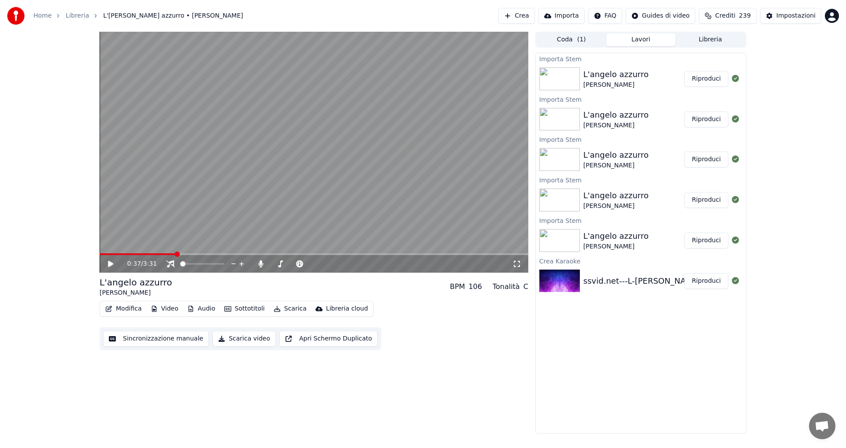
click at [107, 263] on icon at bounding box center [117, 263] width 21 height 7
click at [272, 263] on span at bounding box center [292, 264] width 44 height 2
click at [275, 263] on span at bounding box center [276, 263] width 5 height 5
click at [234, 218] on video at bounding box center [314, 152] width 429 height 241
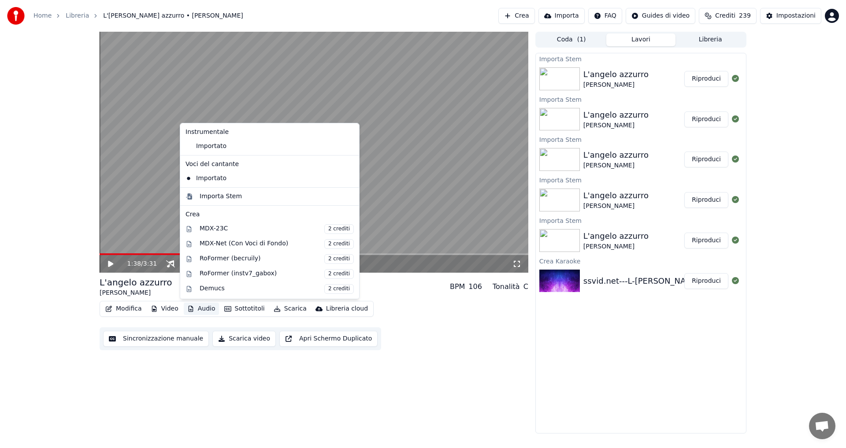
click at [204, 313] on button "Audio" at bounding box center [201, 309] width 35 height 12
click at [348, 177] on icon at bounding box center [351, 178] width 6 height 7
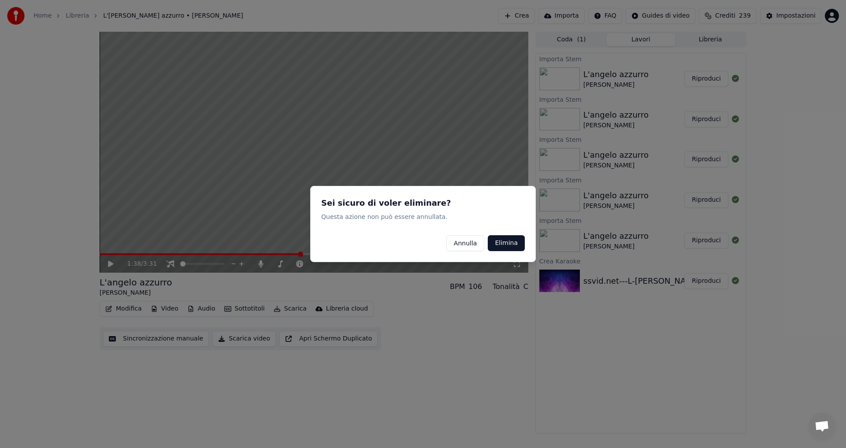
click at [501, 241] on button "Elimina" at bounding box center [506, 243] width 37 height 16
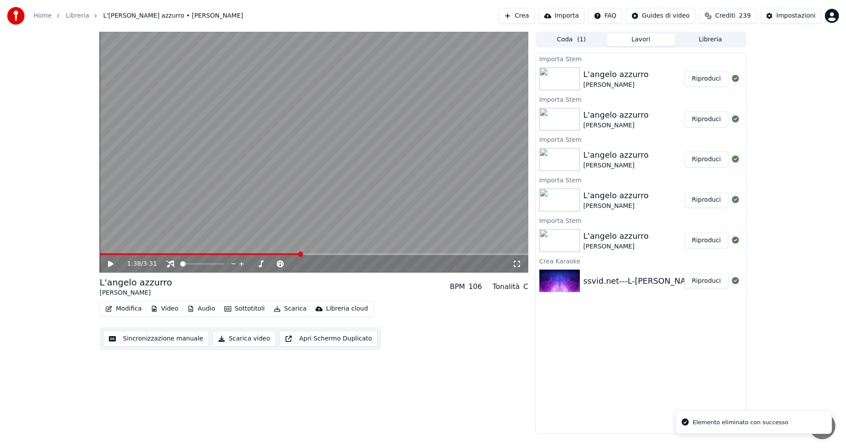
click at [199, 310] on button "Audio" at bounding box center [201, 309] width 35 height 12
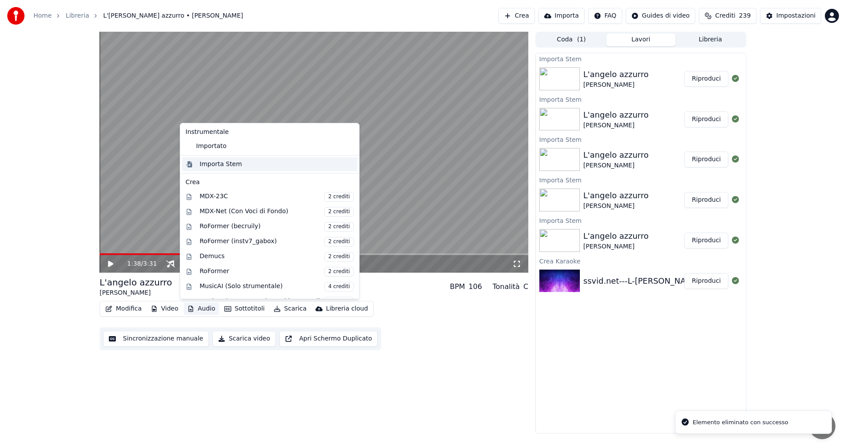
click at [222, 167] on div "Importa Stem" at bounding box center [221, 164] width 42 height 9
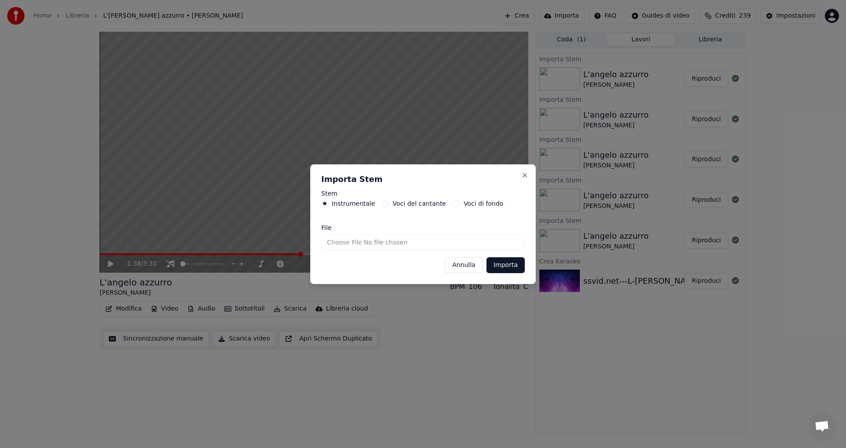
click at [398, 206] on label "Voci del cantante" at bounding box center [419, 203] width 53 height 6
click at [389, 206] on button "Voci del cantante" at bounding box center [385, 203] width 7 height 7
click at [369, 243] on input "File" at bounding box center [423, 242] width 204 height 16
type input "**********"
click at [515, 265] on button "Importa" at bounding box center [505, 265] width 38 height 16
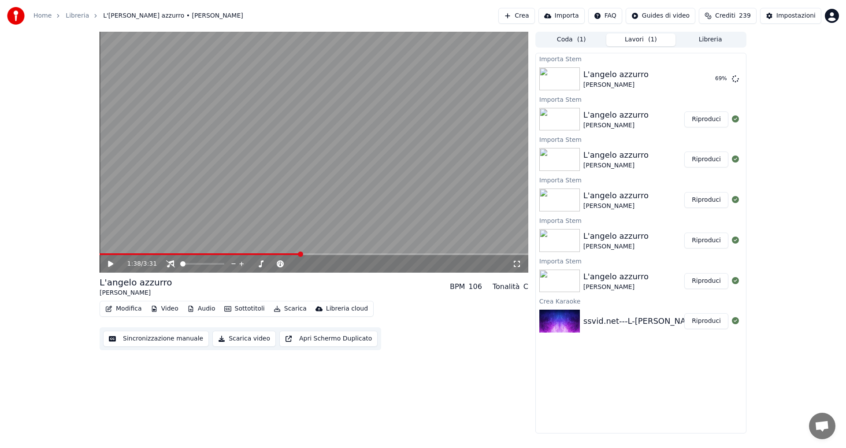
click at [109, 262] on icon at bounding box center [110, 264] width 5 height 6
click at [277, 265] on span at bounding box center [278, 263] width 5 height 5
click at [280, 263] on span at bounding box center [280, 263] width 5 height 5
click at [224, 267] on span at bounding box center [221, 263] width 5 height 5
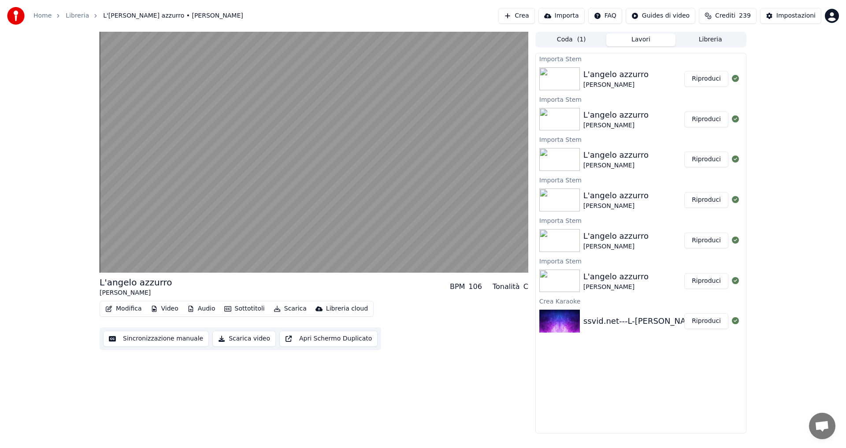
click at [283, 310] on button "Scarica" at bounding box center [290, 309] width 40 height 12
click at [389, 382] on div "L'[PERSON_NAME] azzurro [PERSON_NAME] BPM 106 Tonalità C Modifica Video Audio S…" at bounding box center [314, 233] width 429 height 402
click at [224, 340] on button "Scarica video" at bounding box center [243, 339] width 63 height 16
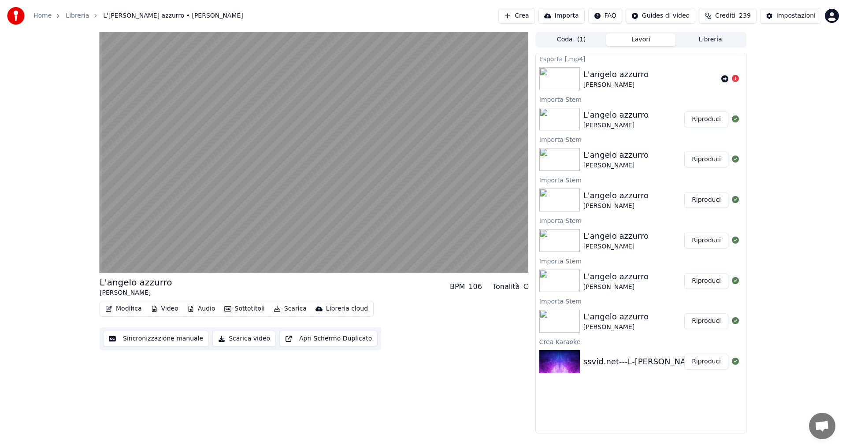
click at [281, 309] on button "Scarica" at bounding box center [290, 309] width 40 height 12
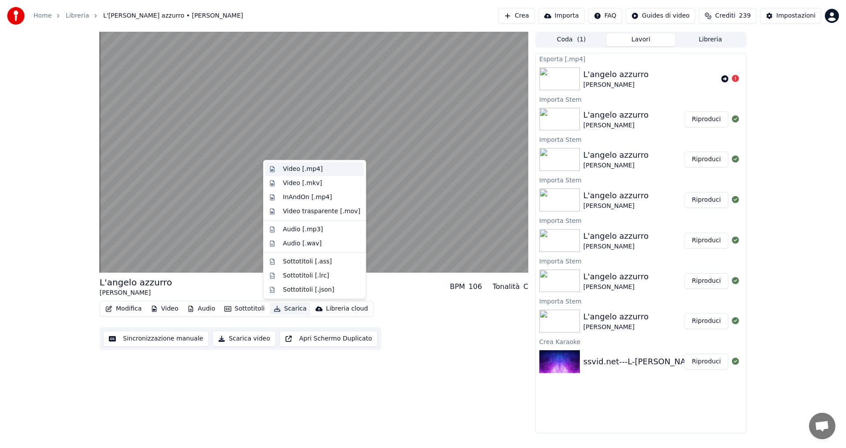
click at [304, 170] on div "Video [.mp4]" at bounding box center [303, 169] width 40 height 9
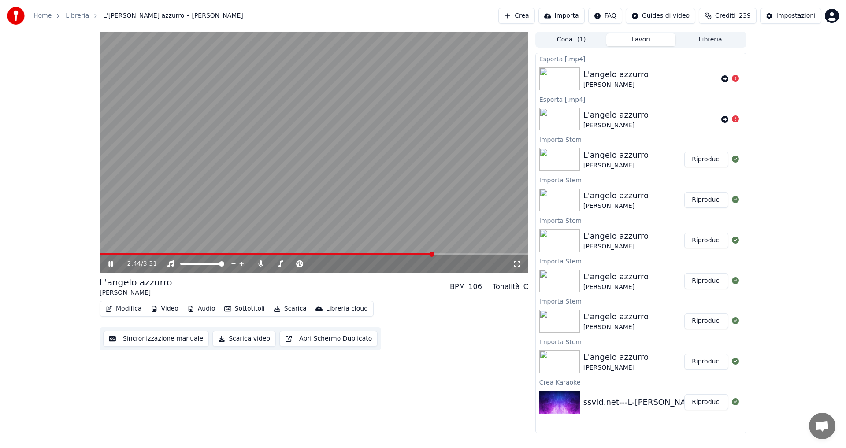
click at [285, 306] on button "Scarica" at bounding box center [290, 309] width 40 height 12
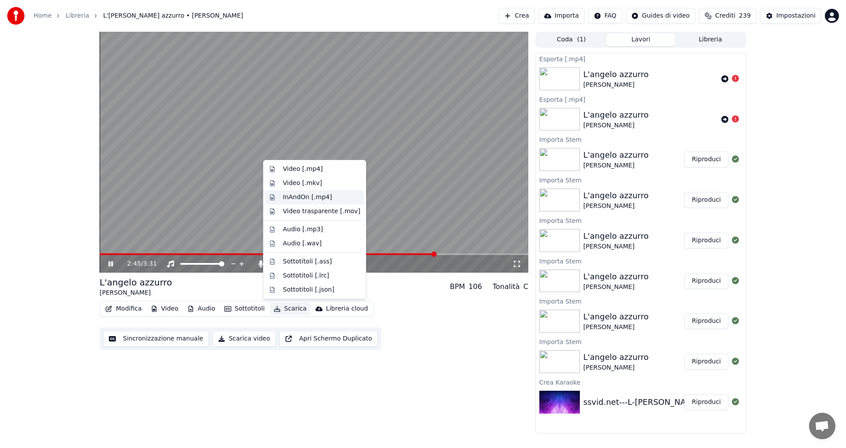
click at [305, 200] on div "InAndOn [.mp4]" at bounding box center [307, 197] width 49 height 9
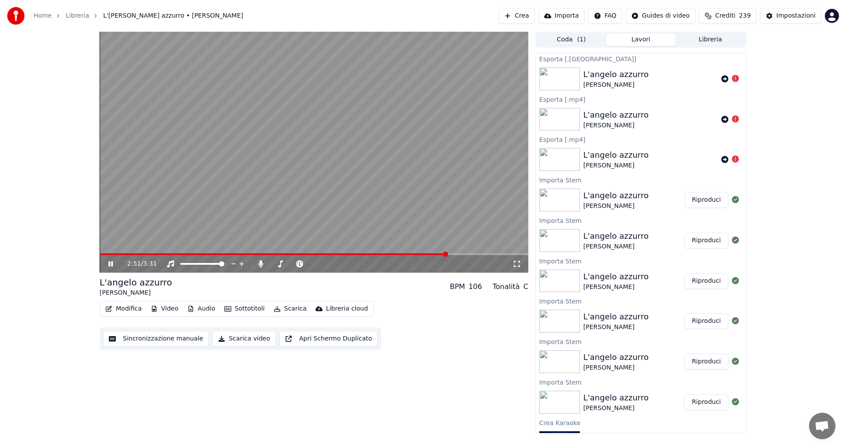
click at [275, 308] on icon "button" at bounding box center [277, 309] width 7 height 6
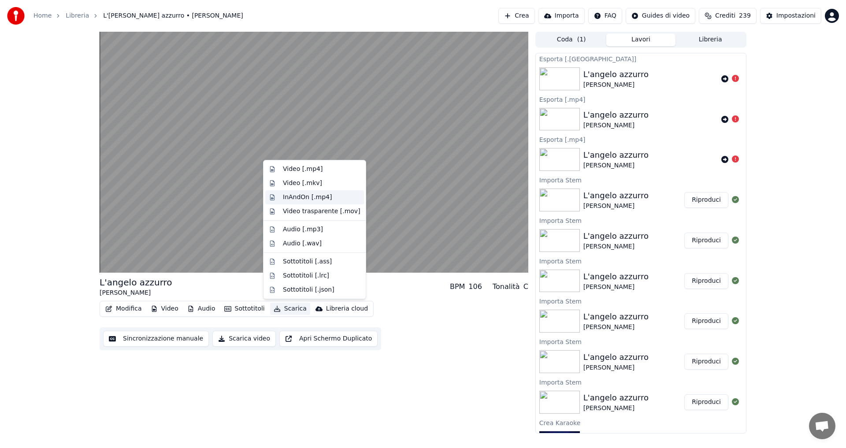
click at [293, 198] on div "InAndOn [.mp4]" at bounding box center [307, 197] width 49 height 9
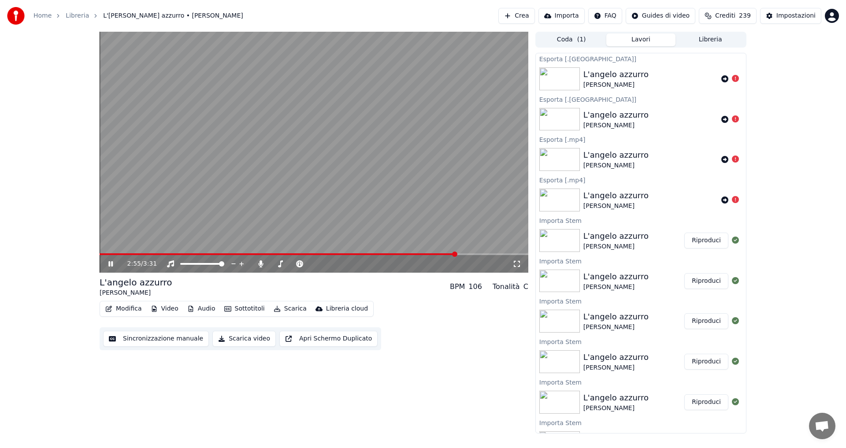
click at [295, 309] on button "Scarica" at bounding box center [290, 309] width 40 height 12
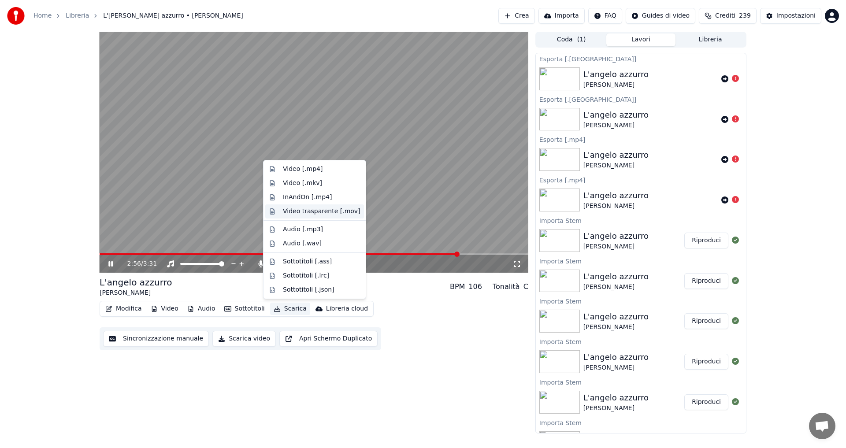
click at [303, 212] on div "Video trasparente [.mov]" at bounding box center [322, 211] width 78 height 9
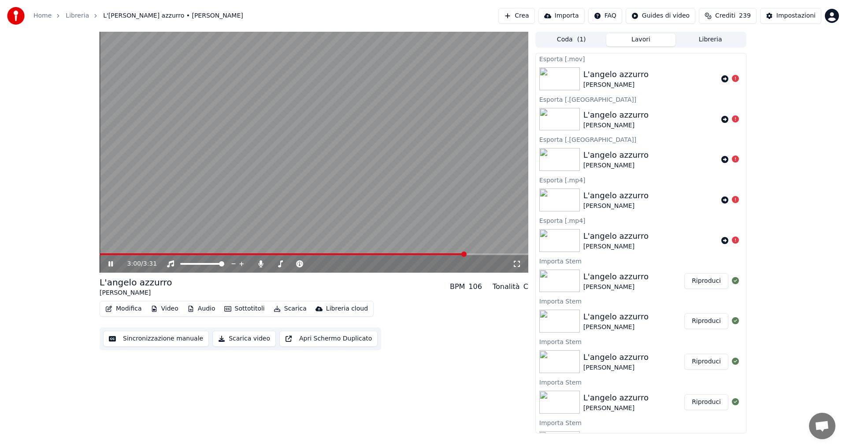
click at [279, 309] on button "Scarica" at bounding box center [290, 309] width 40 height 12
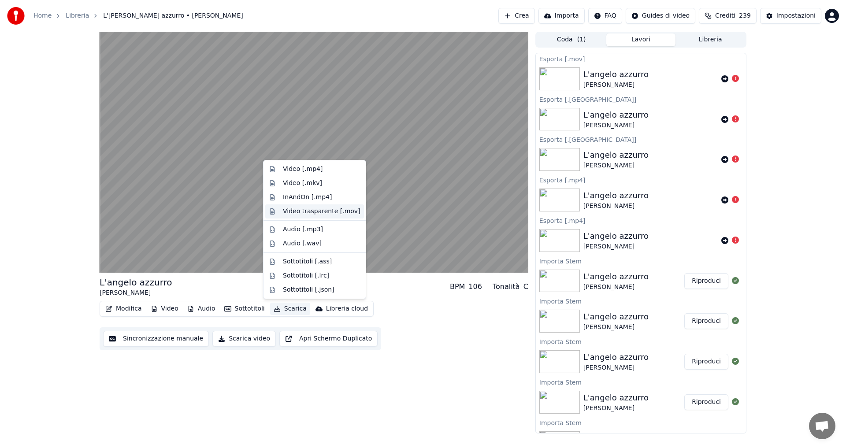
click at [280, 213] on div "Video trasparente [.mov]" at bounding box center [314, 211] width 99 height 14
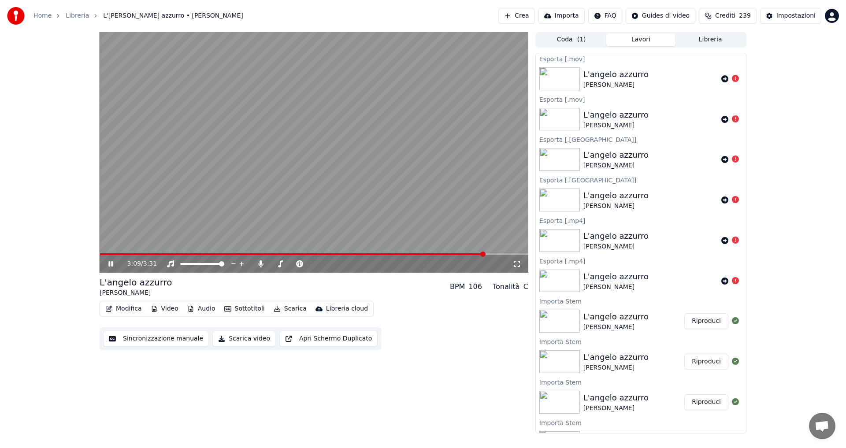
click at [202, 308] on button "Audio" at bounding box center [201, 309] width 35 height 12
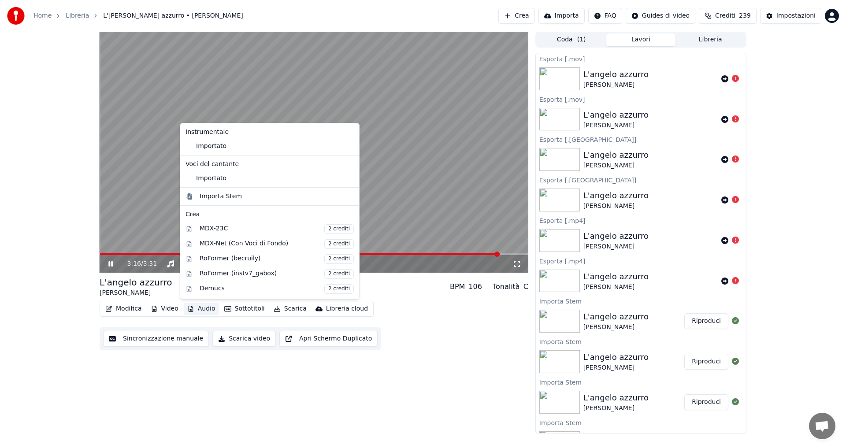
click at [108, 263] on icon at bounding box center [117, 263] width 21 height 7
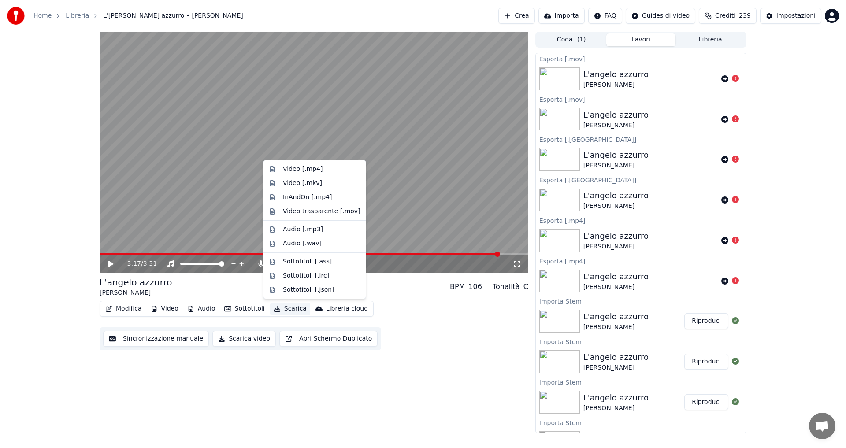
click at [281, 308] on button "Scarica" at bounding box center [290, 309] width 40 height 12
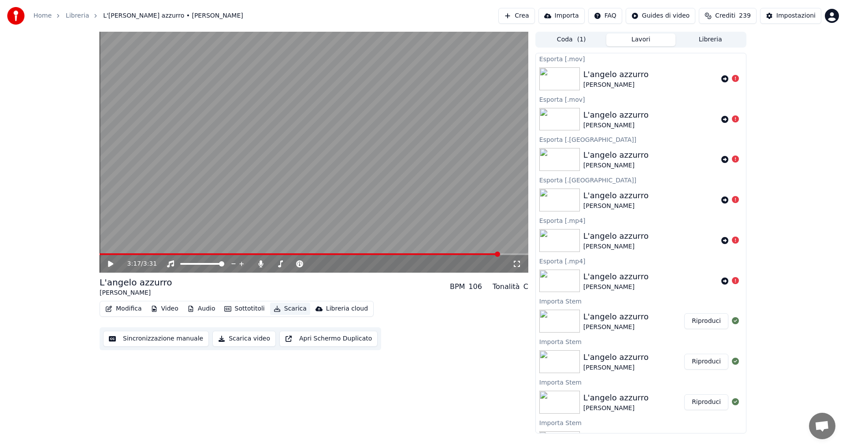
click at [275, 310] on icon "button" at bounding box center [277, 309] width 6 height 6
click at [248, 337] on button "Scarica video" at bounding box center [243, 339] width 63 height 16
click at [283, 310] on button "Scarica" at bounding box center [290, 309] width 40 height 12
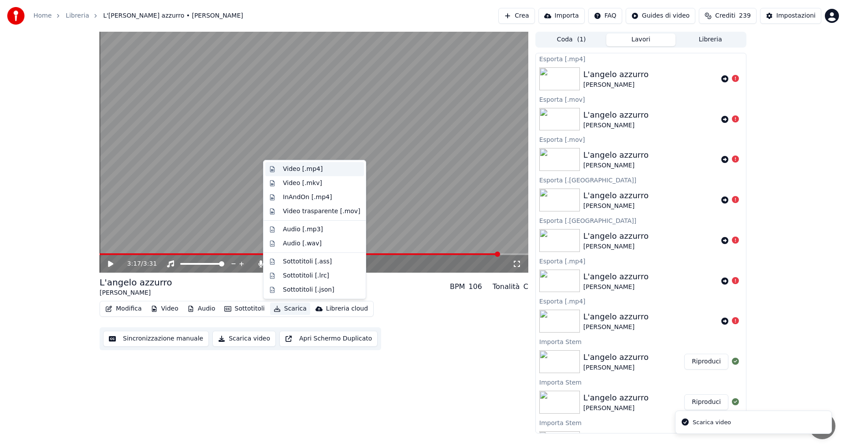
click at [299, 170] on div "Video [.mp4]" at bounding box center [303, 169] width 40 height 9
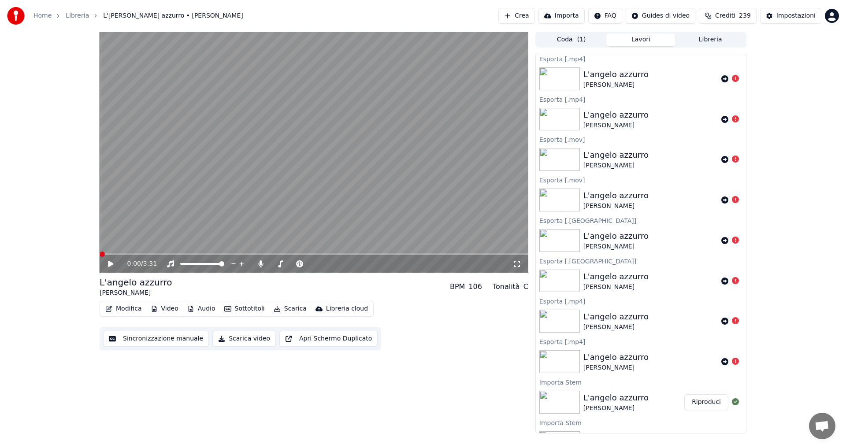
click at [100, 257] on span at bounding box center [102, 254] width 5 height 5
click at [395, 375] on div "0:00 / 3:31 L'[PERSON_NAME] azzurro [PERSON_NAME] BPM 106 Tonalità C Modifica V…" at bounding box center [314, 233] width 429 height 402
click at [299, 305] on button "Scarica" at bounding box center [290, 309] width 40 height 12
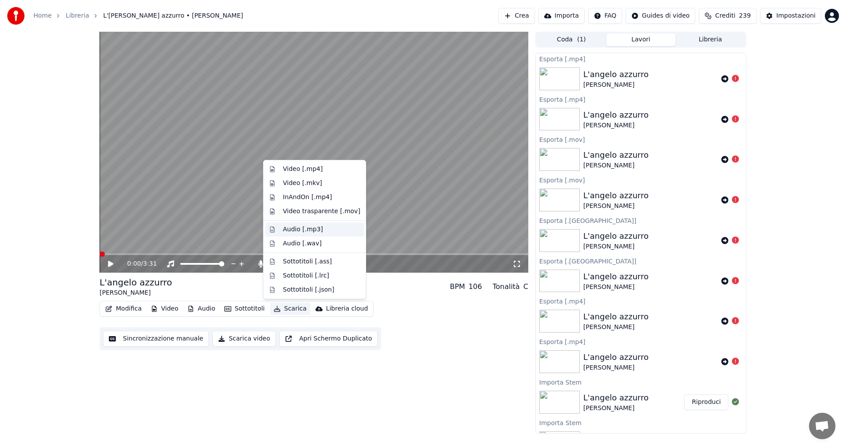
click at [300, 230] on div "Audio [.mp3]" at bounding box center [303, 229] width 40 height 9
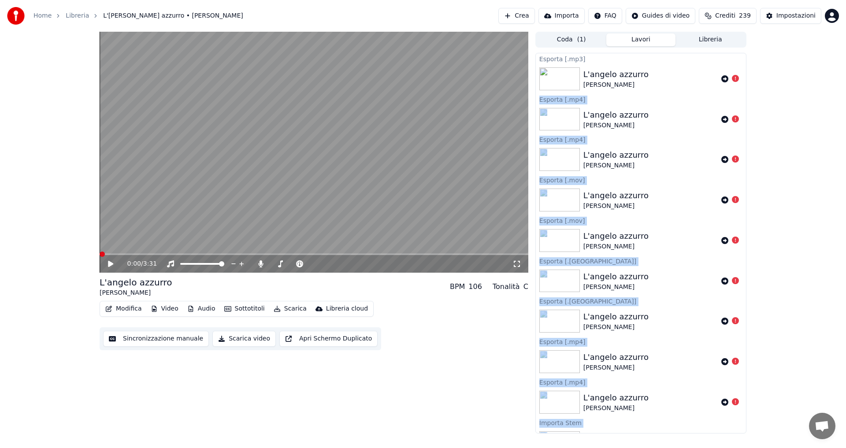
drag, startPoint x: 818, startPoint y: 63, endPoint x: 669, endPoint y: 75, distance: 149.0
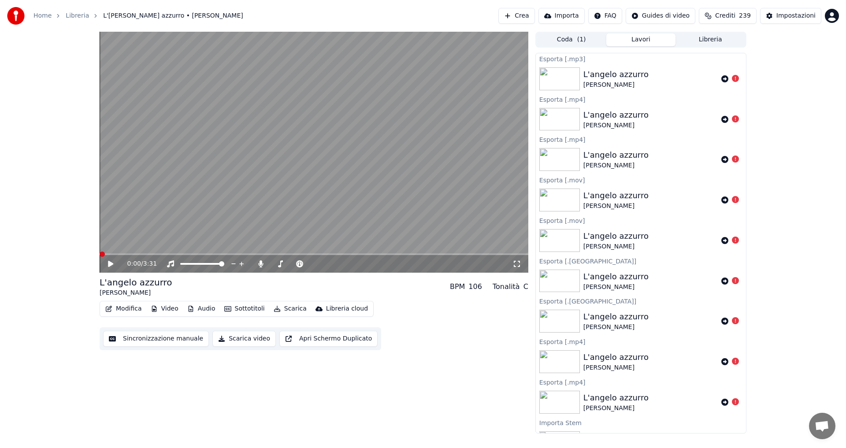
click at [504, 323] on div "Modifica Video Audio Sottotitoli Scarica Libreria cloud Sincronizzazione manual…" at bounding box center [314, 325] width 429 height 49
click at [211, 309] on button "Audio" at bounding box center [201, 309] width 35 height 12
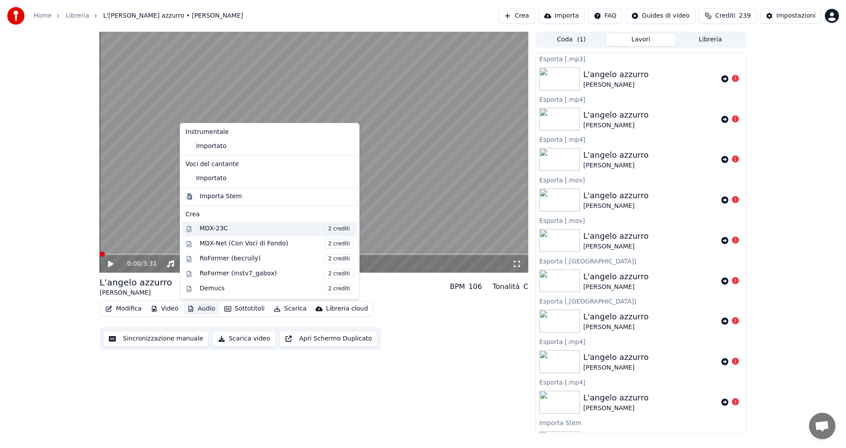
click at [220, 228] on div "MDX-23C 2 crediti" at bounding box center [277, 229] width 154 height 10
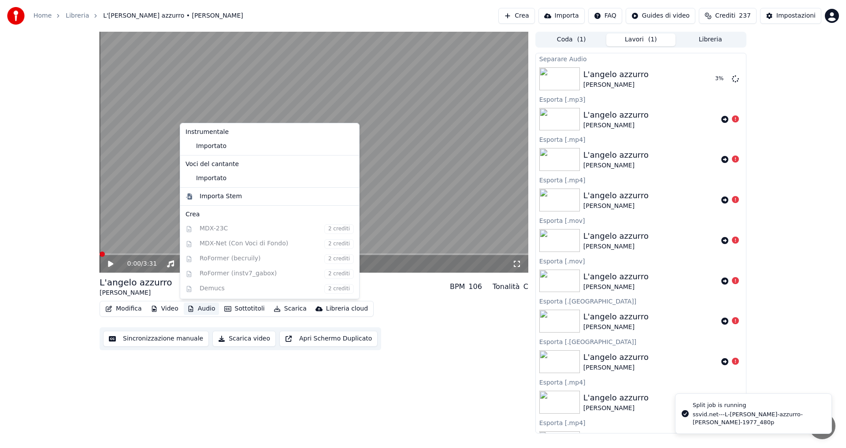
click at [211, 308] on button "Audio" at bounding box center [201, 309] width 35 height 12
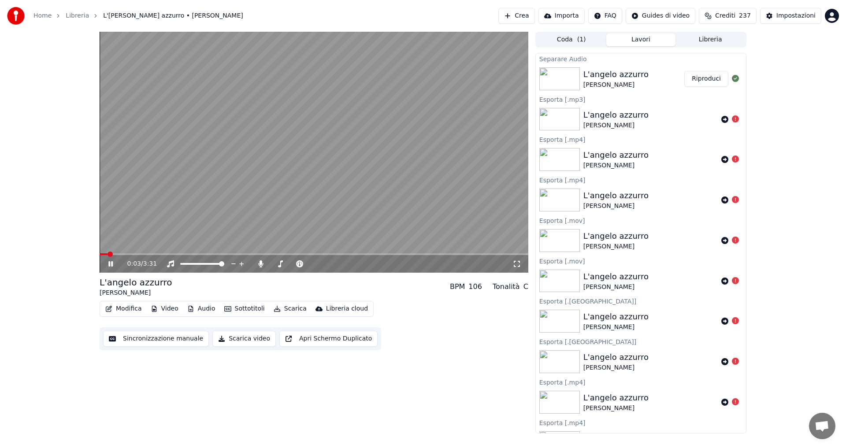
click at [130, 253] on video at bounding box center [314, 152] width 429 height 241
click at [115, 261] on icon at bounding box center [117, 263] width 21 height 7
click at [127, 253] on span at bounding box center [128, 254] width 5 height 5
click at [171, 256] on span at bounding box center [172, 254] width 5 height 5
click at [182, 267] on span at bounding box center [184, 263] width 5 height 5
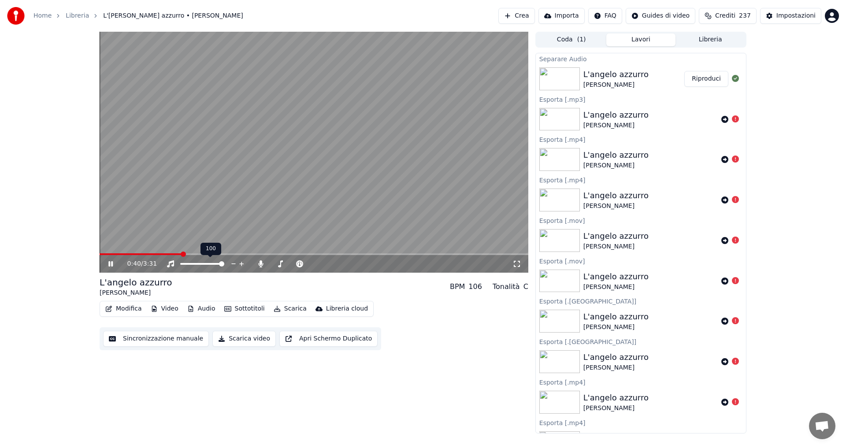
click at [224, 265] on span at bounding box center [221, 263] width 5 height 5
click at [284, 263] on span at bounding box center [284, 263] width 5 height 5
click at [283, 263] on span at bounding box center [283, 263] width 5 height 5
click at [284, 263] on span at bounding box center [284, 263] width 5 height 5
click at [315, 262] on span at bounding box center [311, 263] width 5 height 5
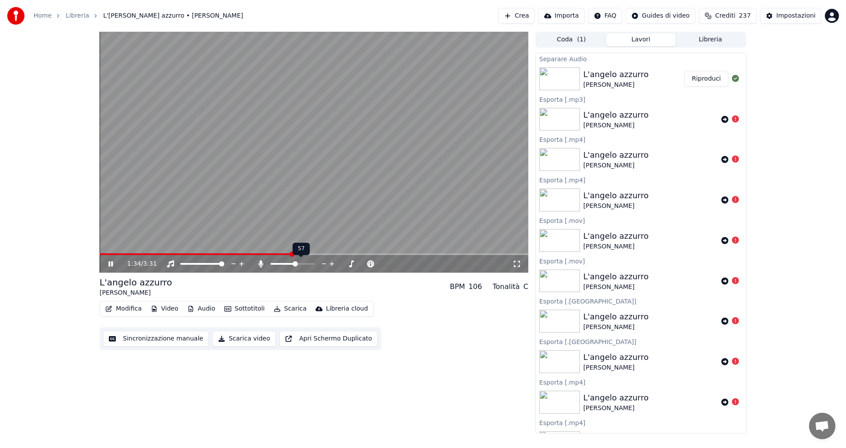
click at [296, 264] on span at bounding box center [295, 263] width 5 height 5
click at [304, 263] on span at bounding box center [302, 263] width 5 height 5
click at [306, 263] on span at bounding box center [303, 263] width 5 height 5
click at [307, 263] on span at bounding box center [305, 263] width 5 height 5
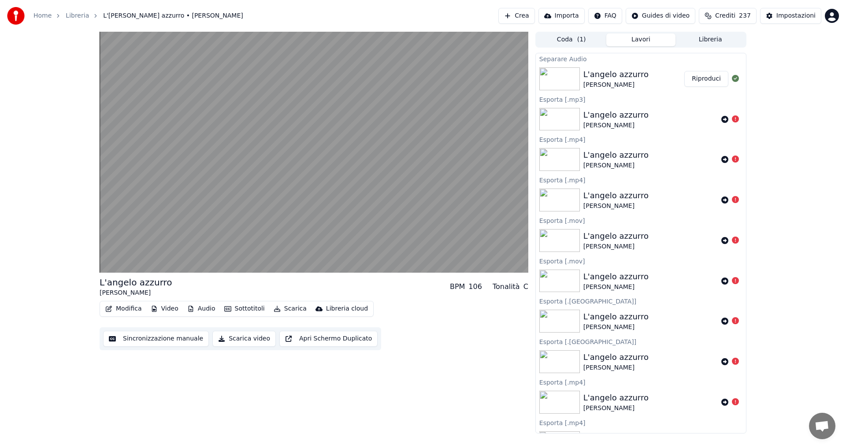
click at [296, 289] on div "L'[PERSON_NAME] azzurro [PERSON_NAME] BPM 106 Tonalità C" at bounding box center [314, 286] width 429 height 21
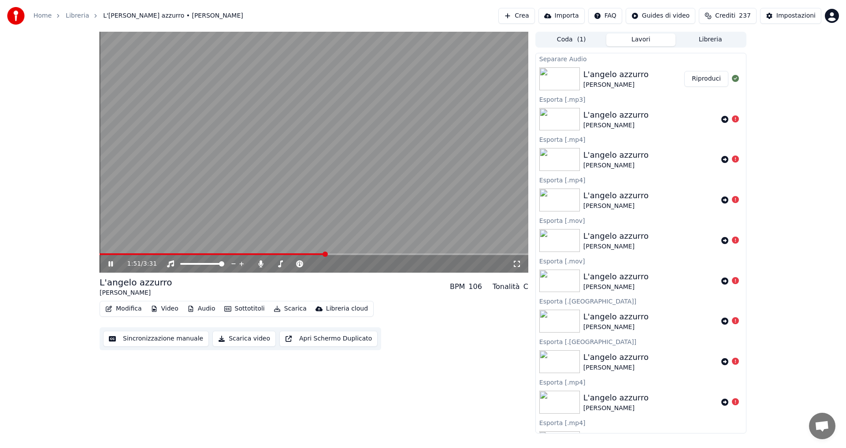
click at [282, 308] on button "Scarica" at bounding box center [290, 309] width 40 height 12
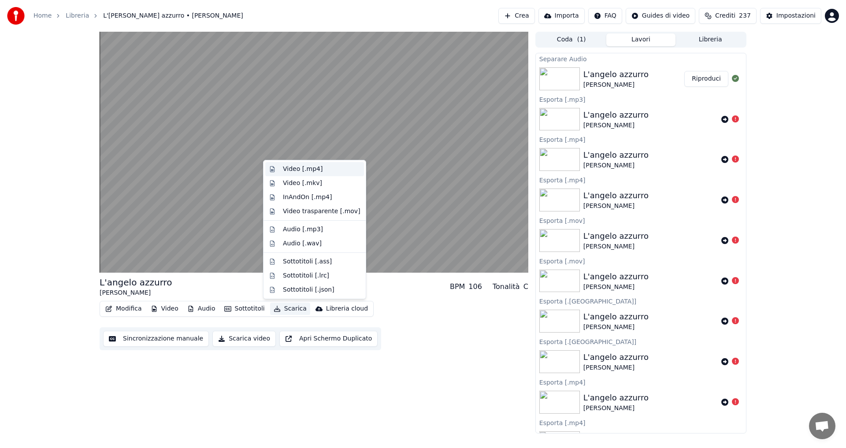
click at [308, 170] on div "Video [.mp4]" at bounding box center [303, 169] width 40 height 9
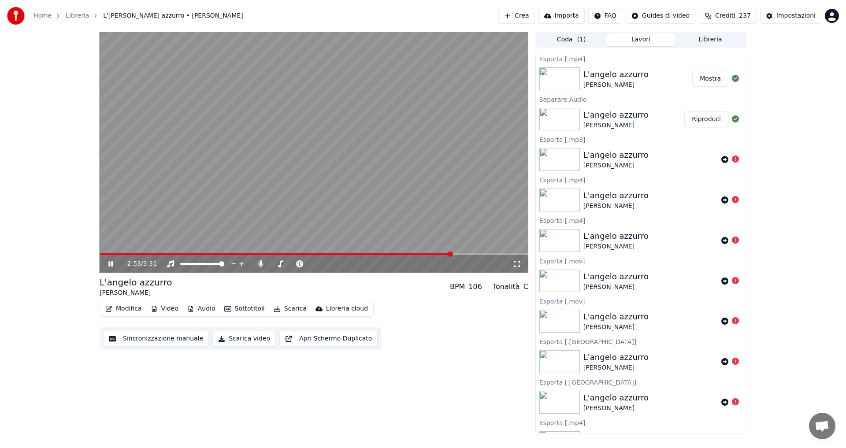
click at [112, 261] on icon at bounding box center [117, 263] width 21 height 7
click at [709, 77] on button "Mostra" at bounding box center [710, 79] width 36 height 16
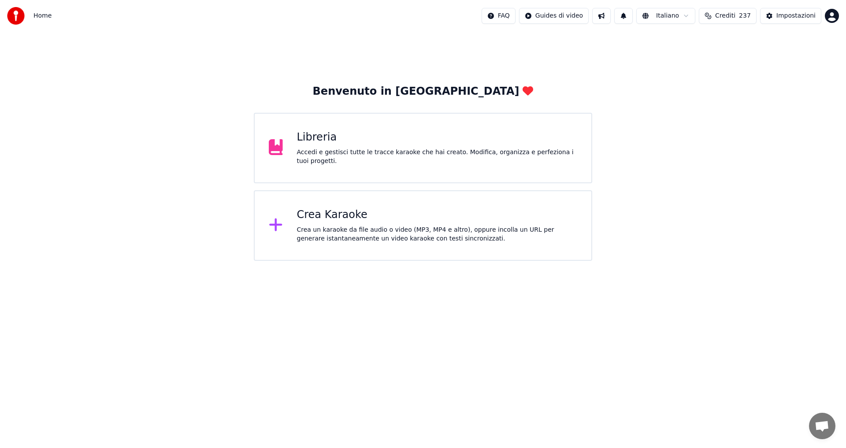
click at [378, 163] on div "Libreria Accedi e gestisci tutte le tracce karaoke che hai creato. Modifica, or…" at bounding box center [423, 148] width 338 height 70
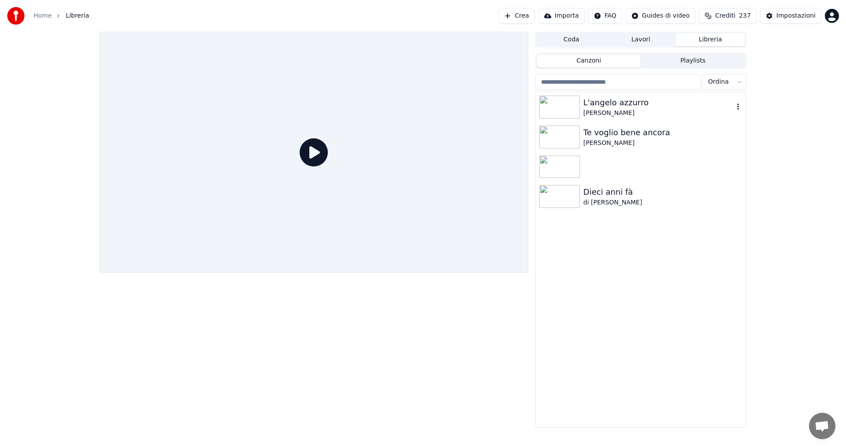
click at [613, 106] on div "L'angelo azzurro" at bounding box center [658, 102] width 150 height 12
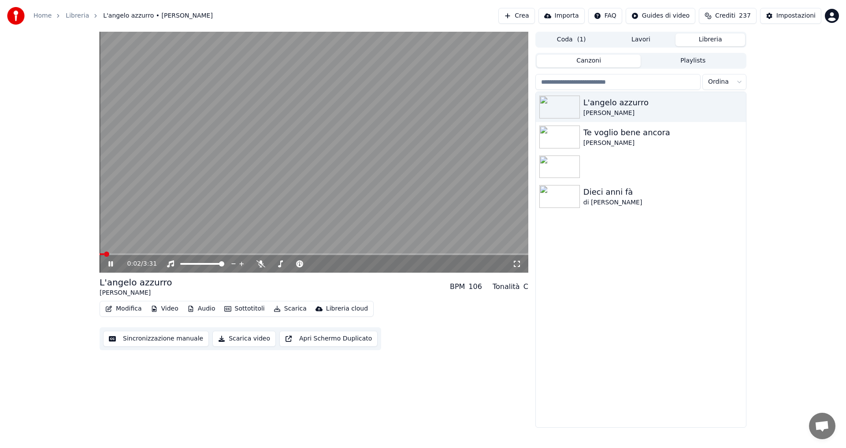
click at [122, 253] on video at bounding box center [314, 152] width 429 height 241
click at [132, 255] on span at bounding box center [314, 254] width 429 height 2
click at [181, 255] on span at bounding box center [314, 254] width 429 height 2
click at [110, 263] on icon at bounding box center [110, 264] width 5 height 6
click at [211, 309] on button "Audio" at bounding box center [201, 309] width 35 height 12
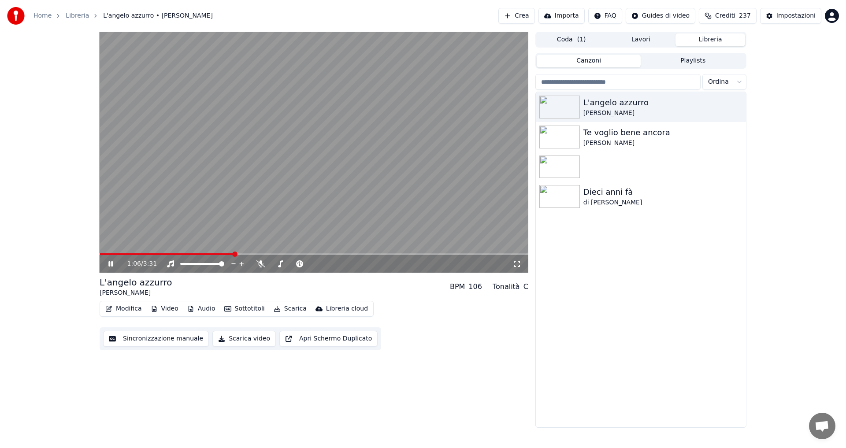
click at [82, 267] on div "1:06 / 3:31 L'angelo azzurro Umberto Balsamo BPM 106 Tonalità C Modifica Video …" at bounding box center [423, 230] width 846 height 396
click at [261, 262] on icon at bounding box center [260, 263] width 9 height 7
click at [261, 262] on icon at bounding box center [260, 263] width 5 height 7
click at [280, 306] on button "Scarica" at bounding box center [290, 309] width 40 height 12
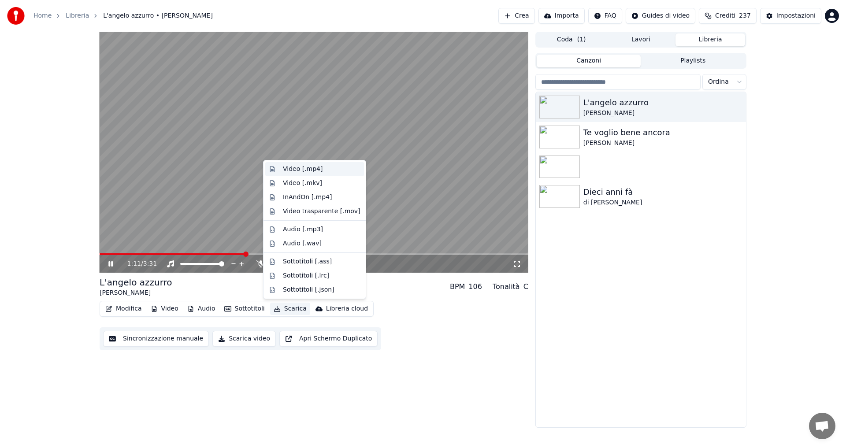
click at [316, 170] on div "Video [.mp4]" at bounding box center [303, 169] width 40 height 9
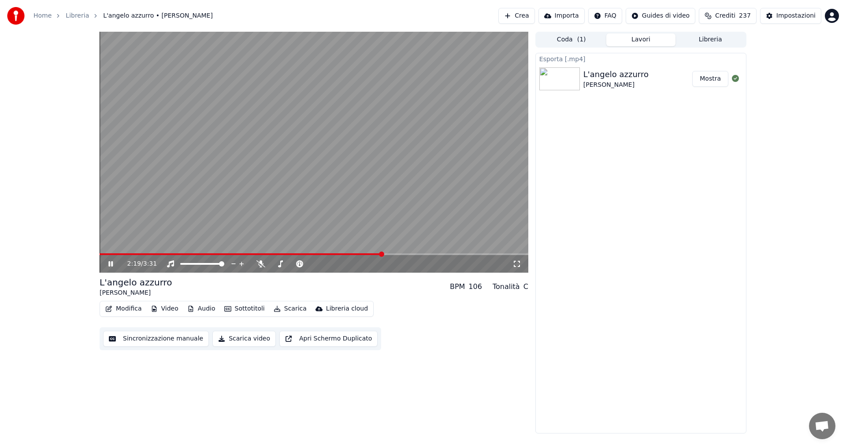
click at [341, 154] on video at bounding box center [314, 152] width 429 height 241
click at [699, 83] on button "Mostra" at bounding box center [710, 79] width 36 height 16
